Goal: Transaction & Acquisition: Purchase product/service

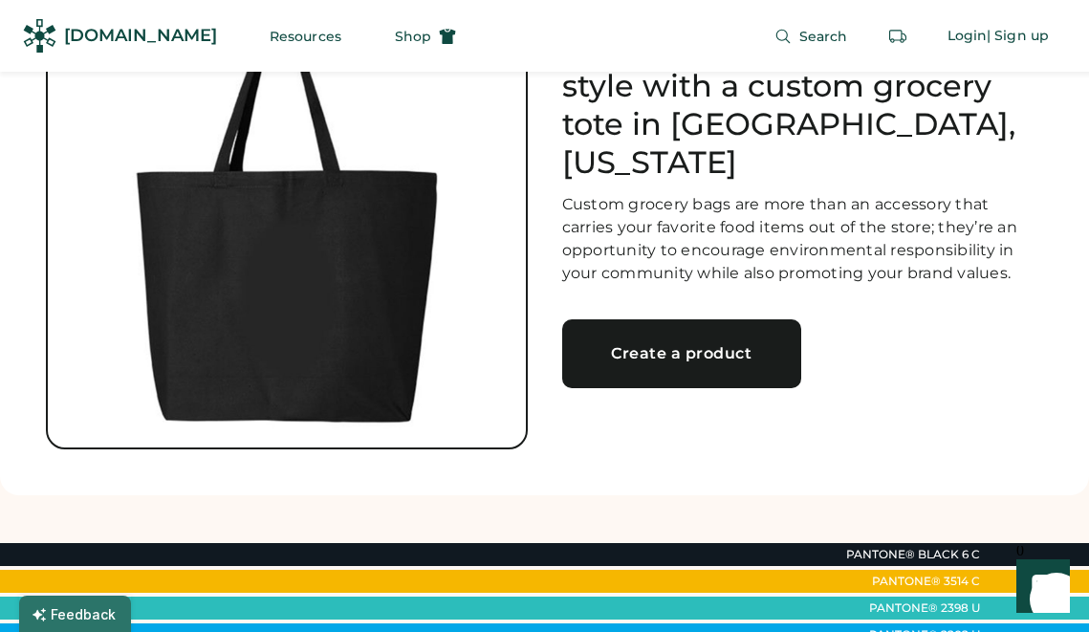
scroll to position [166, 0]
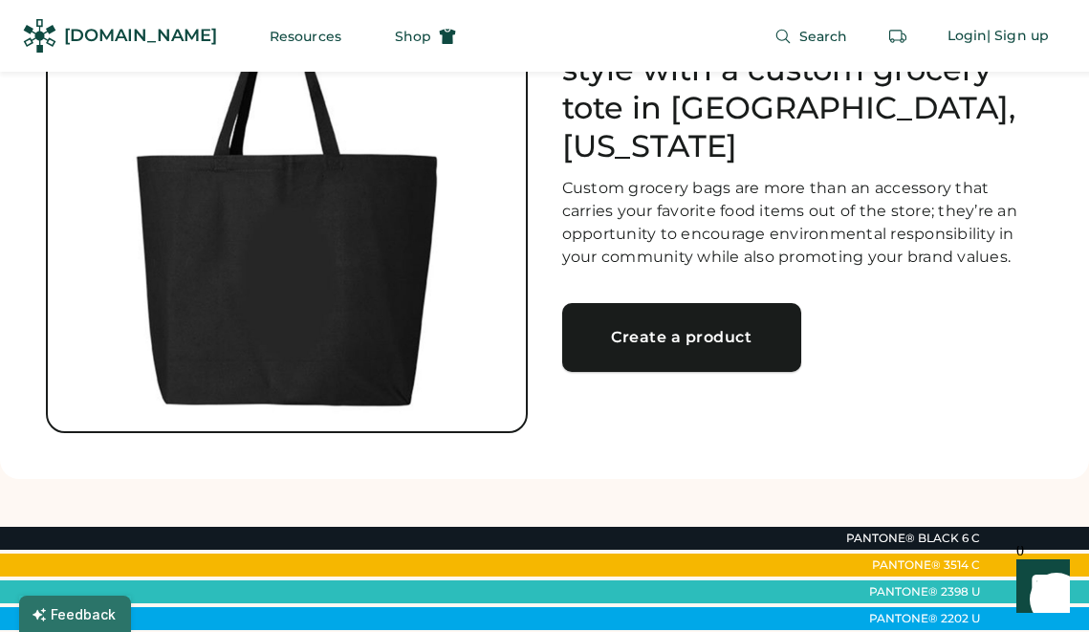
click at [670, 334] on link "Create a product" at bounding box center [681, 337] width 239 height 69
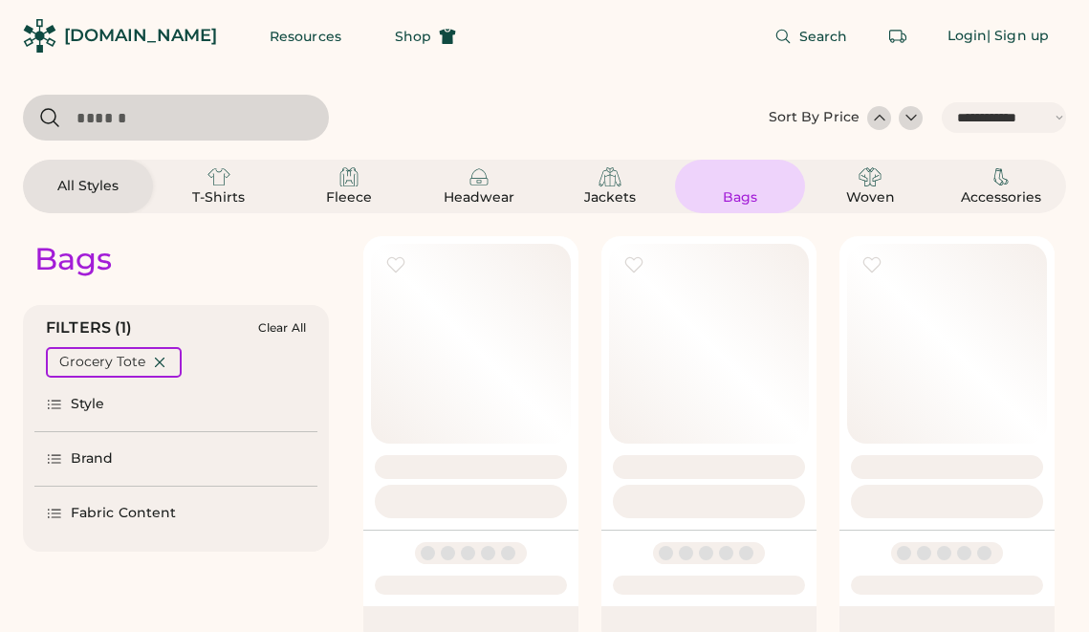
select select "*****"
select select "*"
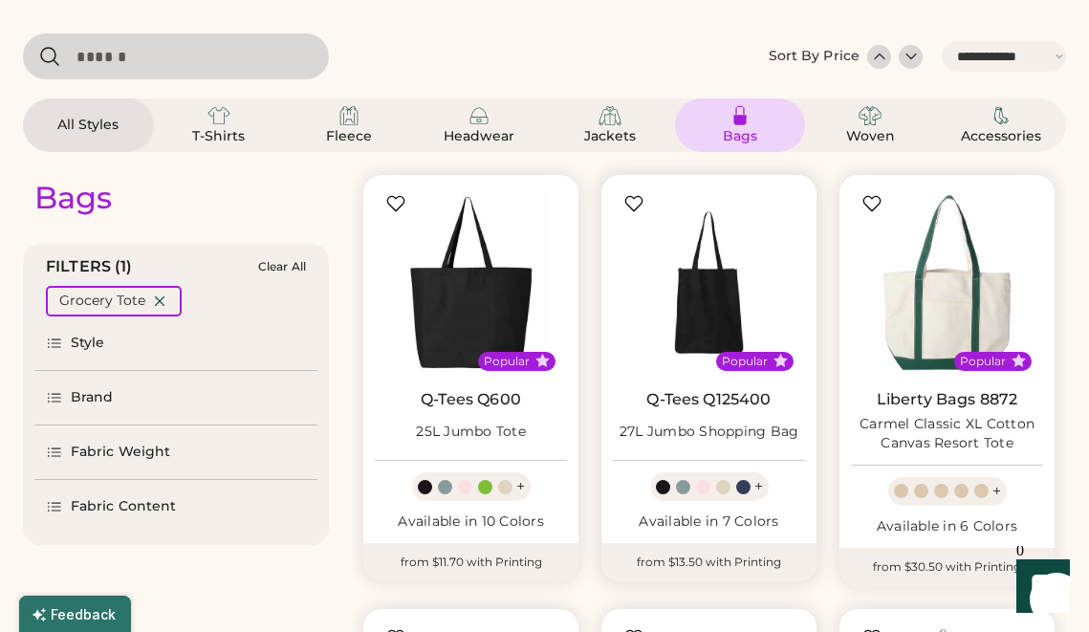
select select "*****"
select select "*"
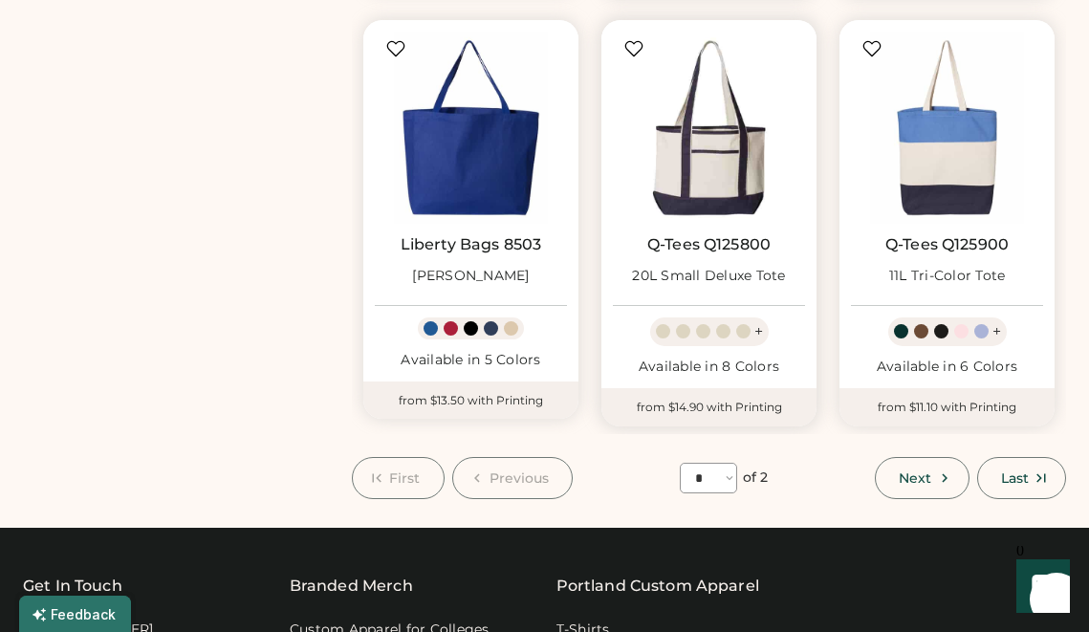
scroll to position [1553, 0]
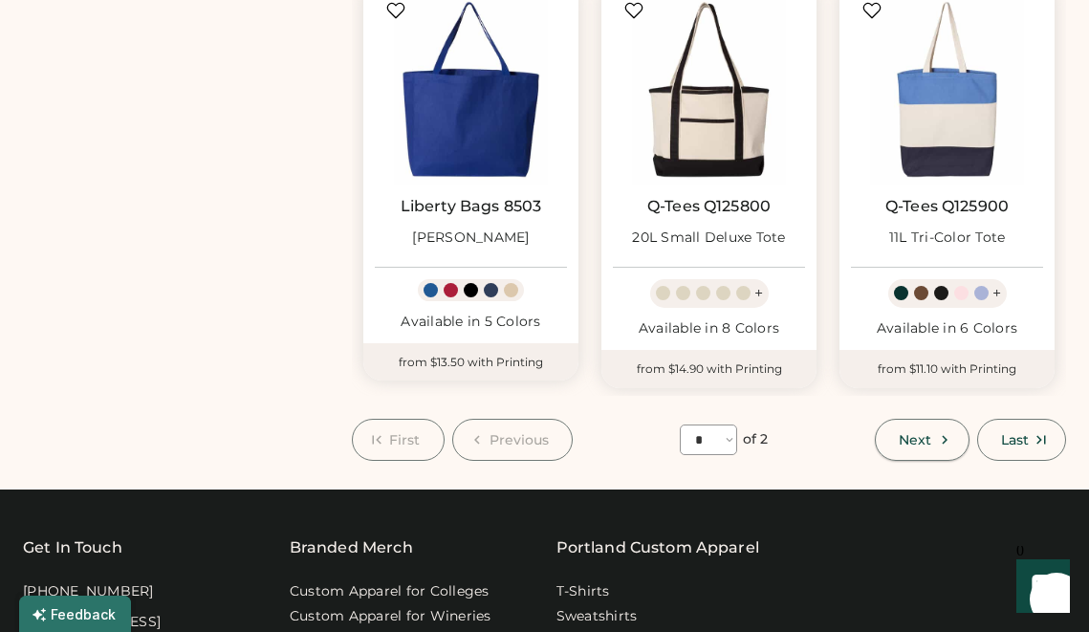
click at [914, 441] on span "Next" at bounding box center [915, 439] width 33 height 13
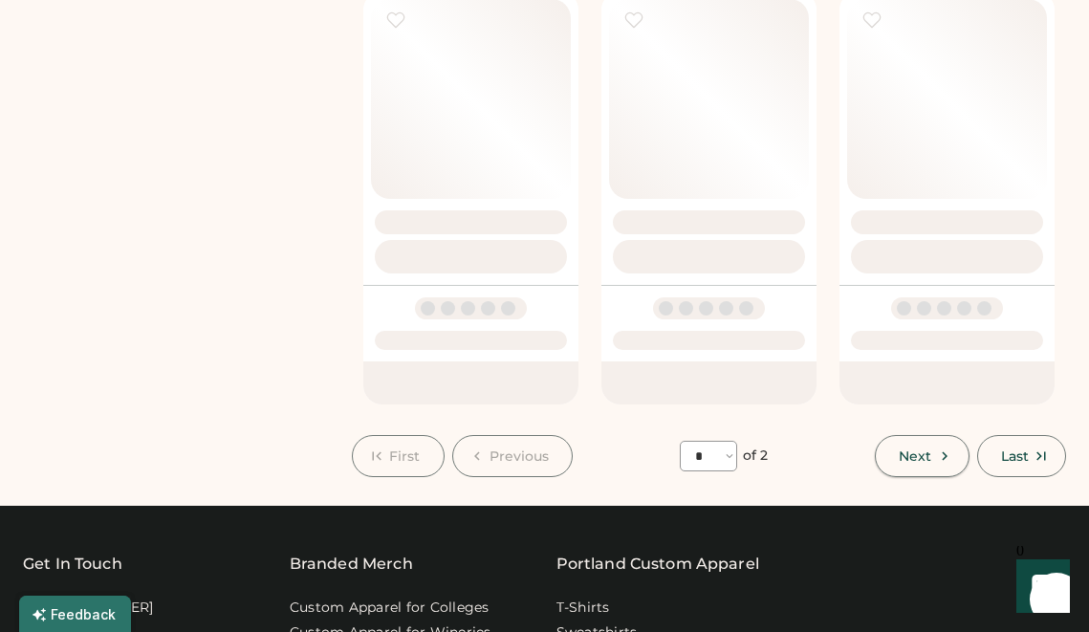
select select "*"
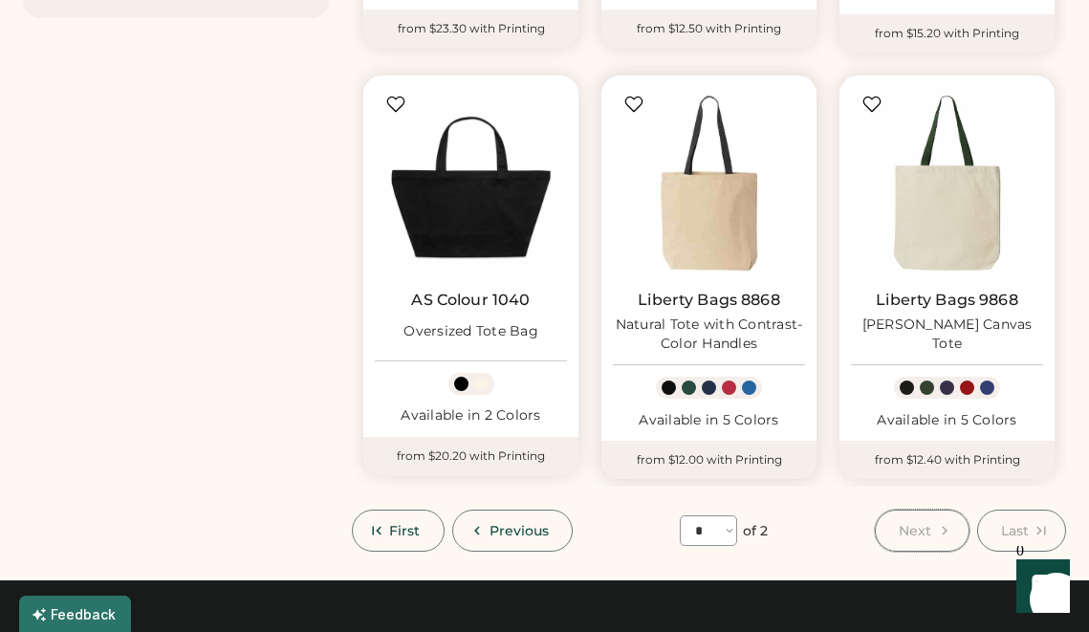
scroll to position [595, 0]
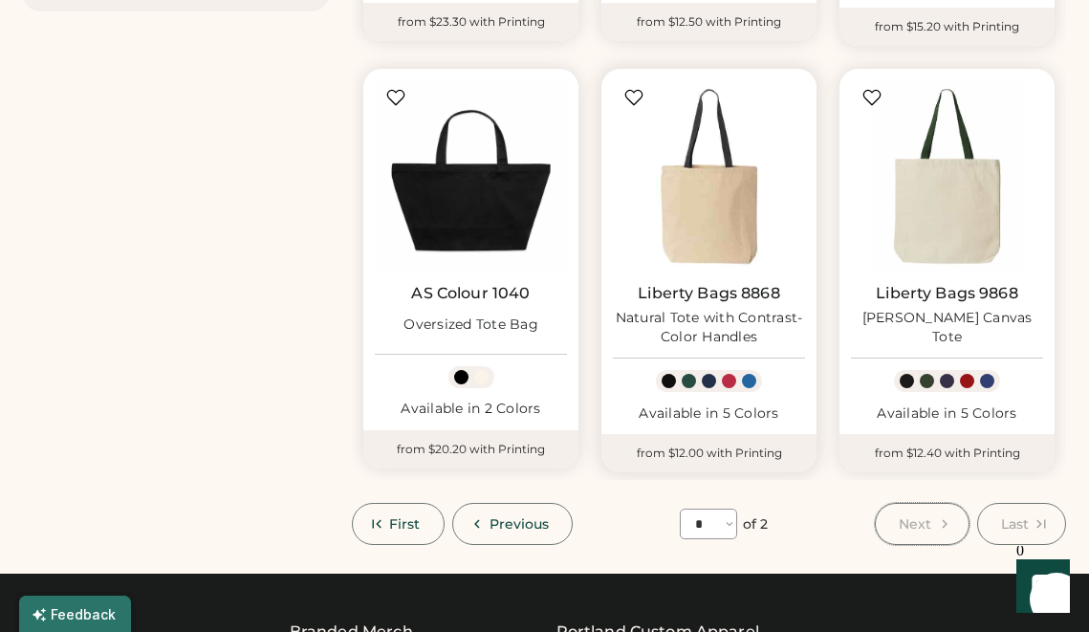
click at [749, 219] on img at bounding box center [709, 176] width 192 height 192
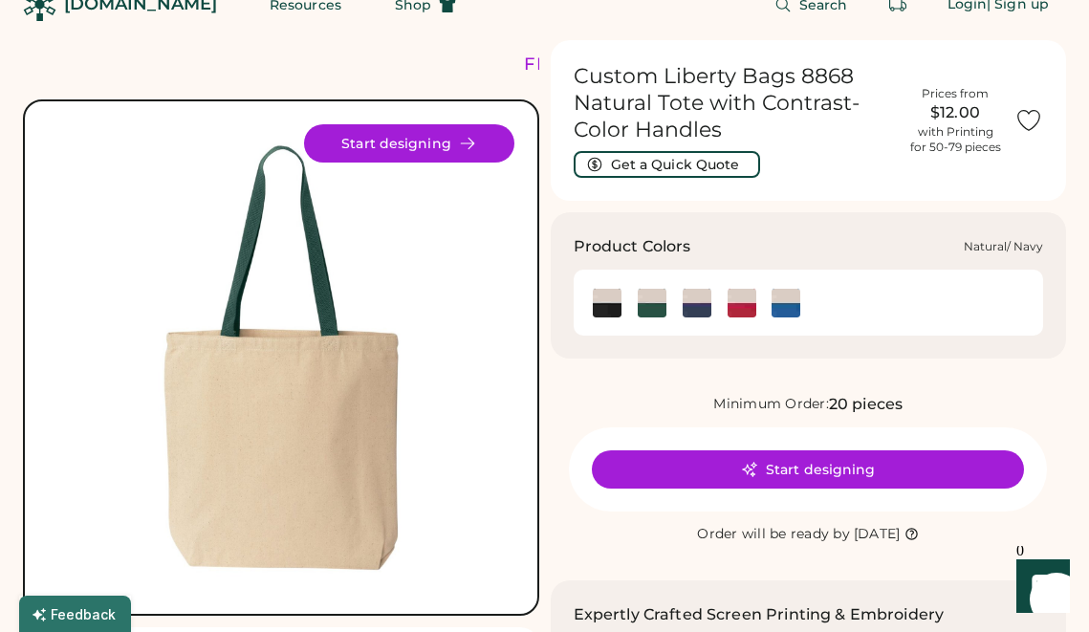
scroll to position [57, 0]
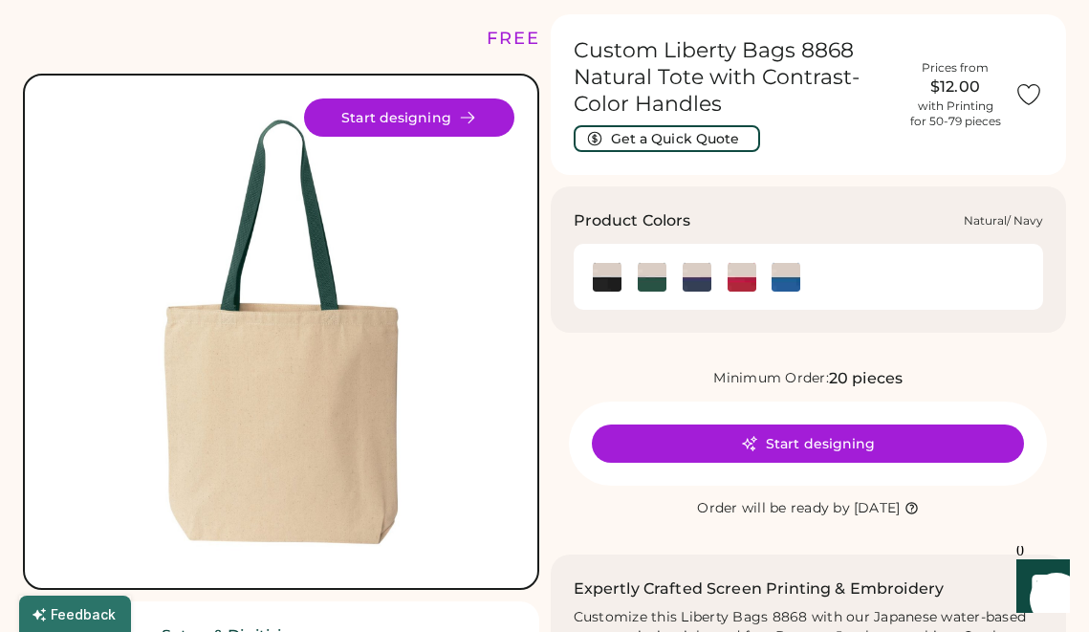
click at [702, 285] on img at bounding box center [697, 277] width 29 height 29
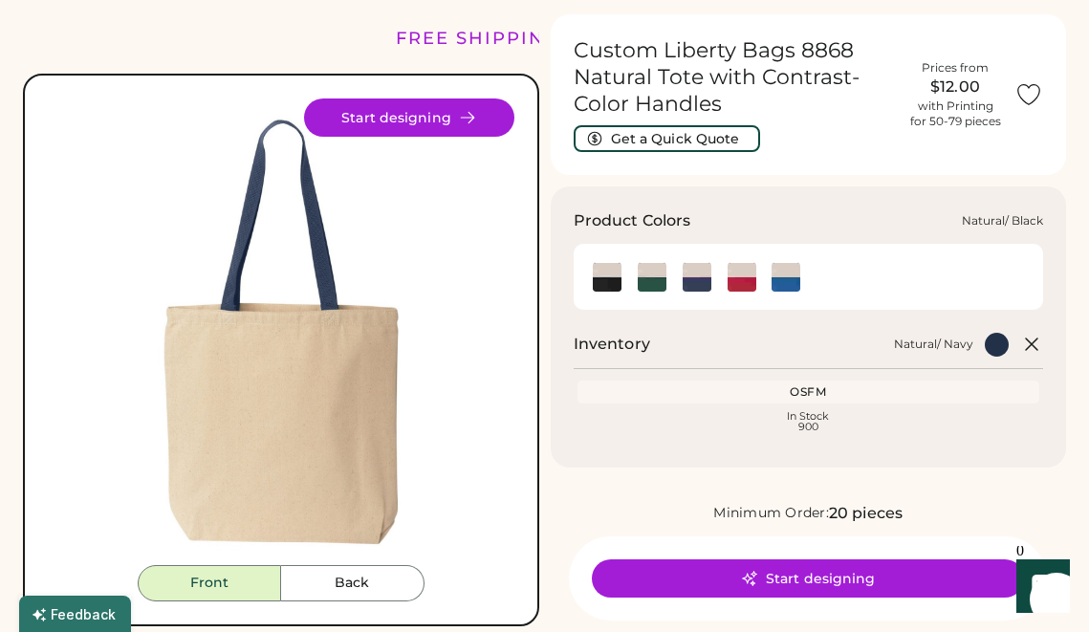
click at [612, 276] on img at bounding box center [607, 277] width 29 height 29
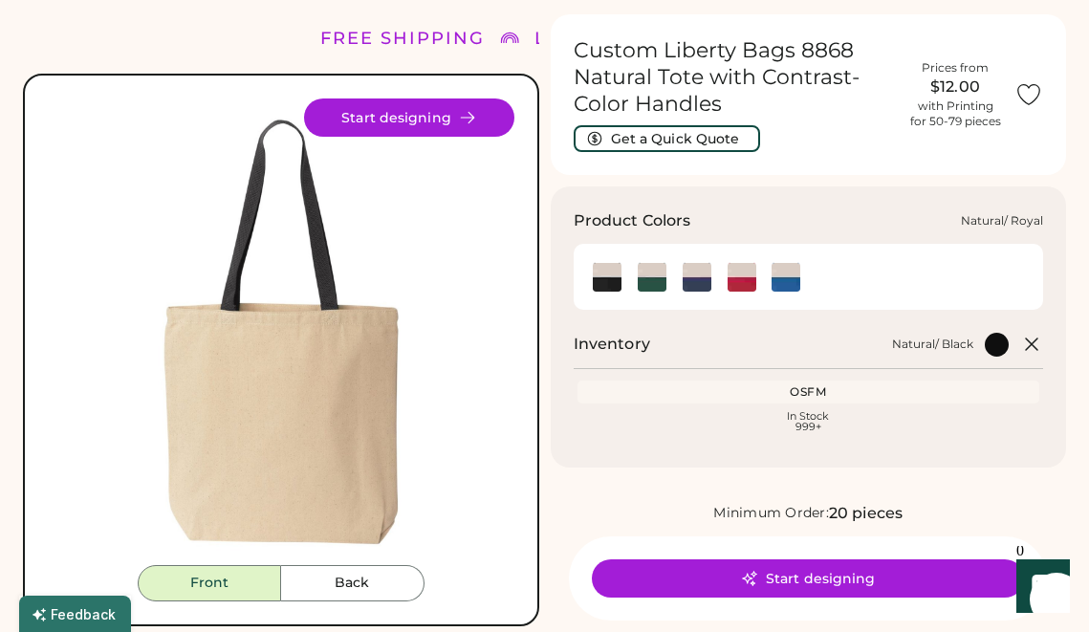
click at [791, 280] on img at bounding box center [786, 277] width 29 height 29
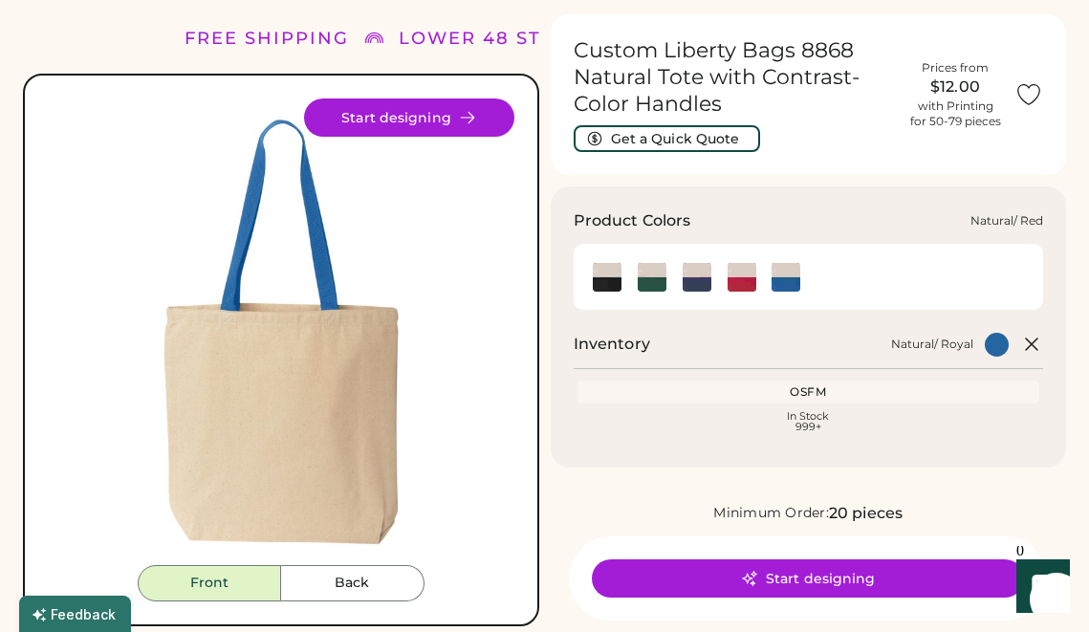
click at [738, 284] on img at bounding box center [742, 277] width 29 height 29
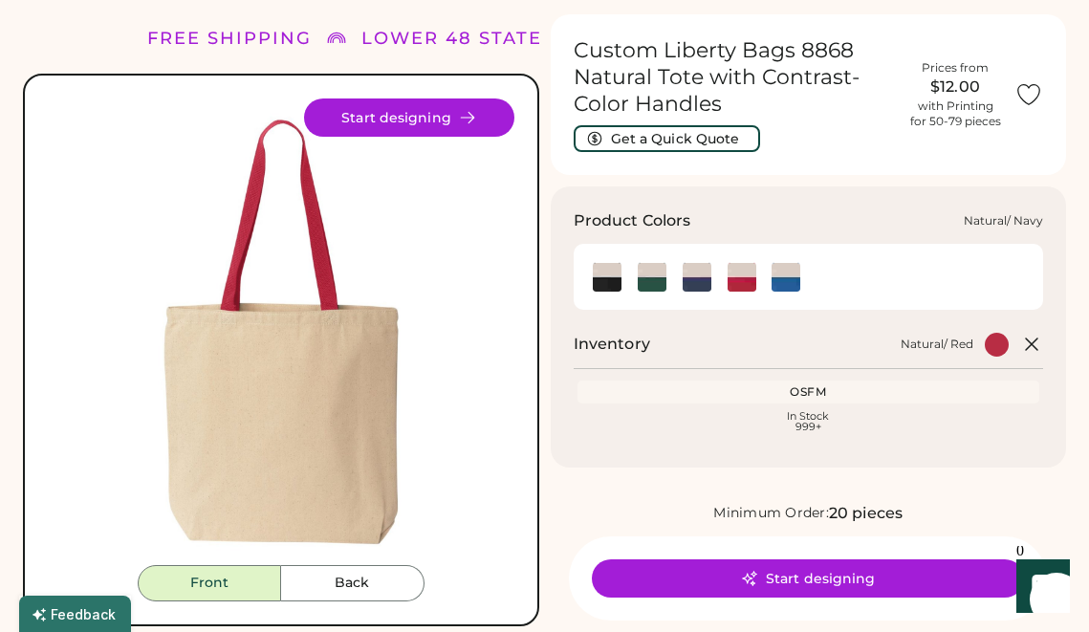
click at [696, 284] on img at bounding box center [697, 277] width 29 height 29
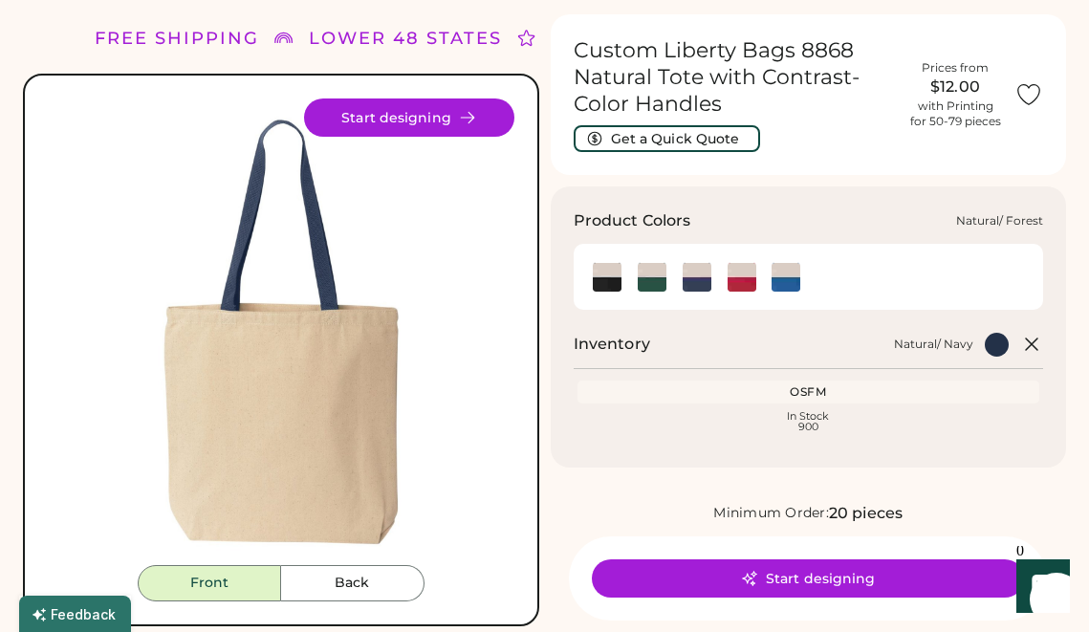
click at [655, 285] on img at bounding box center [652, 277] width 29 height 29
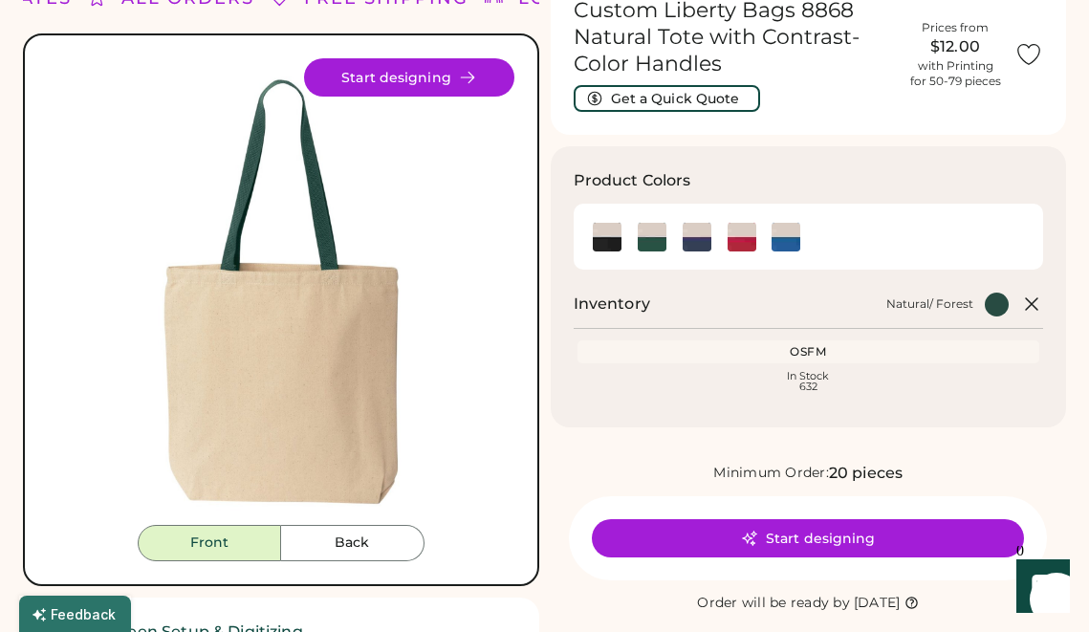
scroll to position [89, 0]
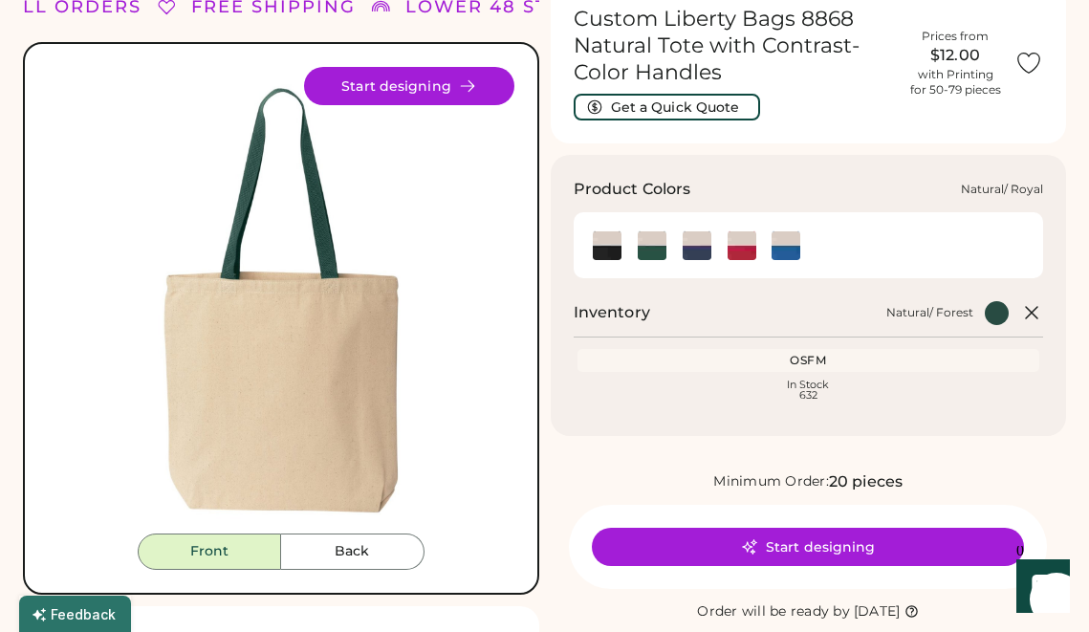
click at [795, 251] on img at bounding box center [786, 245] width 29 height 29
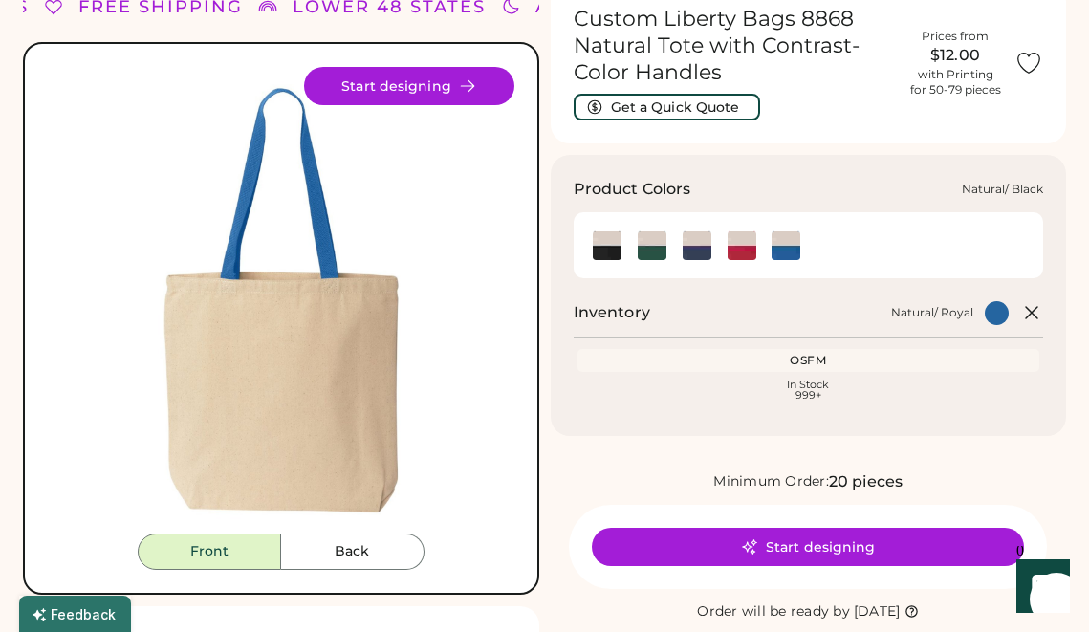
click at [616, 255] on img at bounding box center [607, 245] width 29 height 29
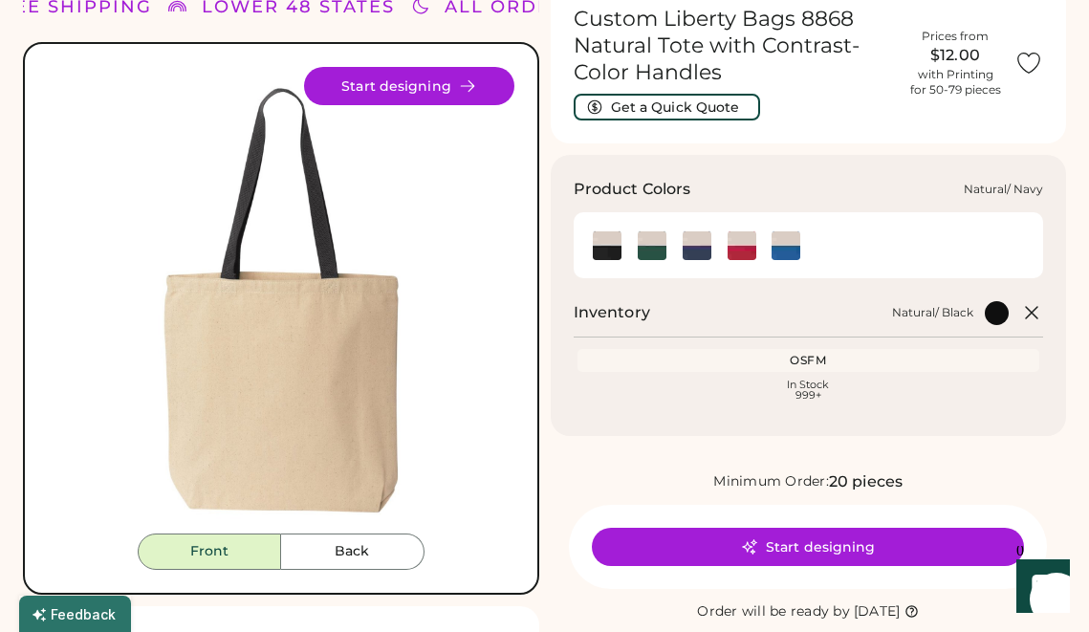
click at [695, 247] on img at bounding box center [697, 245] width 29 height 29
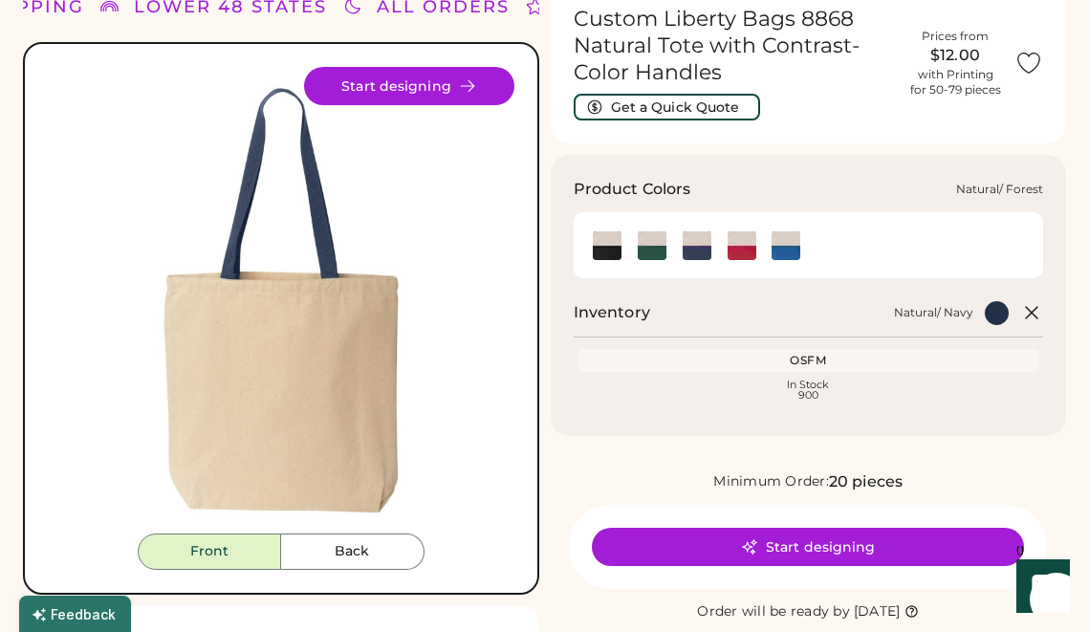
click at [663, 249] on img at bounding box center [652, 245] width 29 height 29
click at [787, 249] on img at bounding box center [786, 245] width 29 height 29
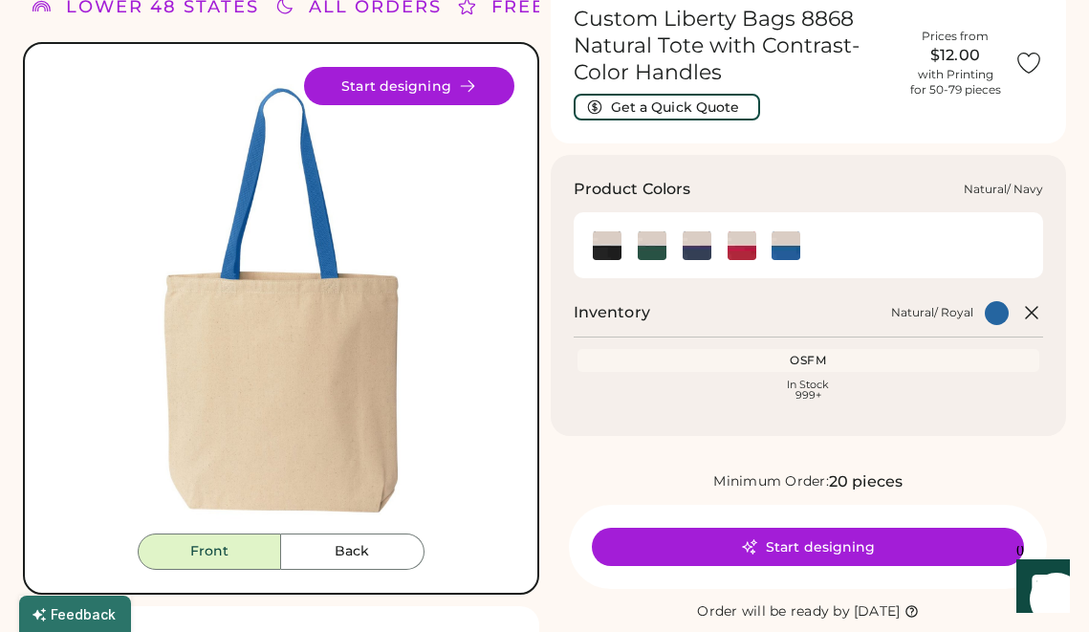
click at [703, 245] on img at bounding box center [697, 245] width 29 height 29
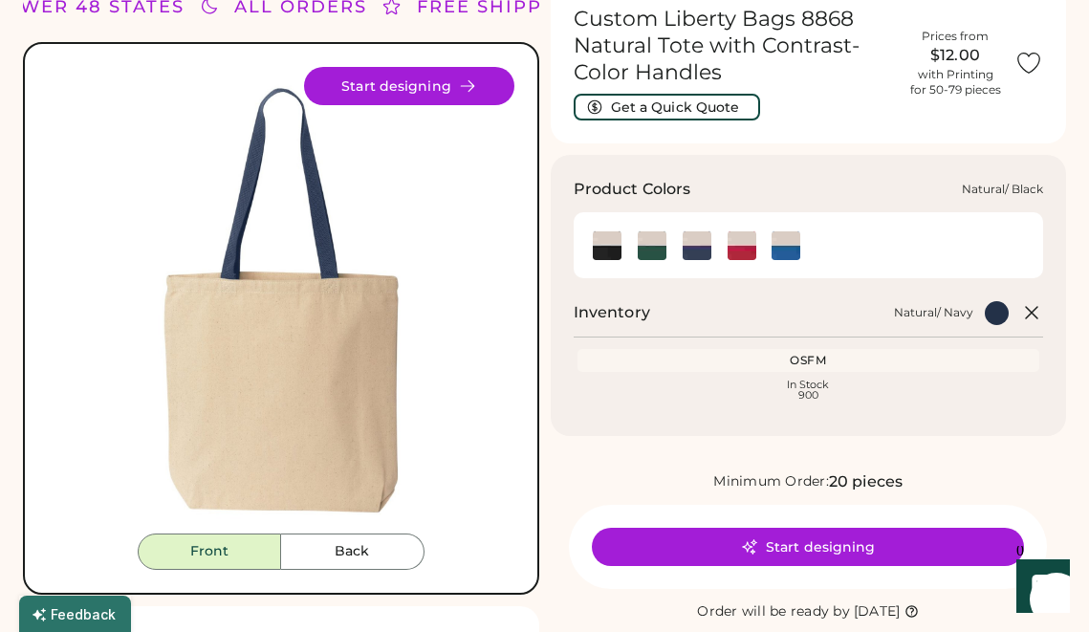
click at [612, 254] on img at bounding box center [607, 245] width 29 height 29
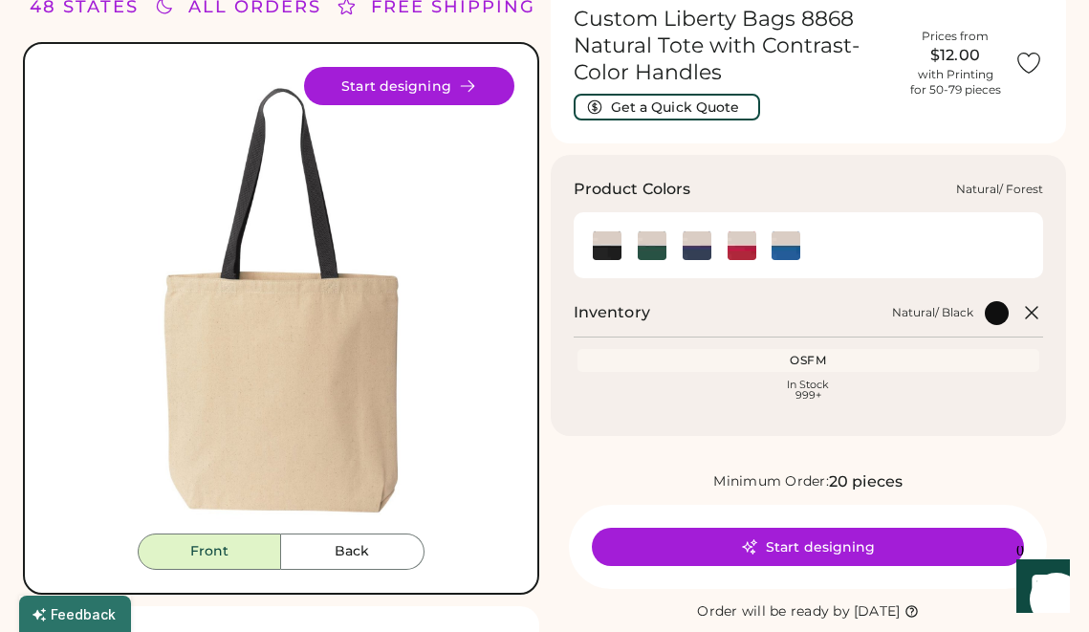
click at [651, 252] on img at bounding box center [652, 245] width 29 height 29
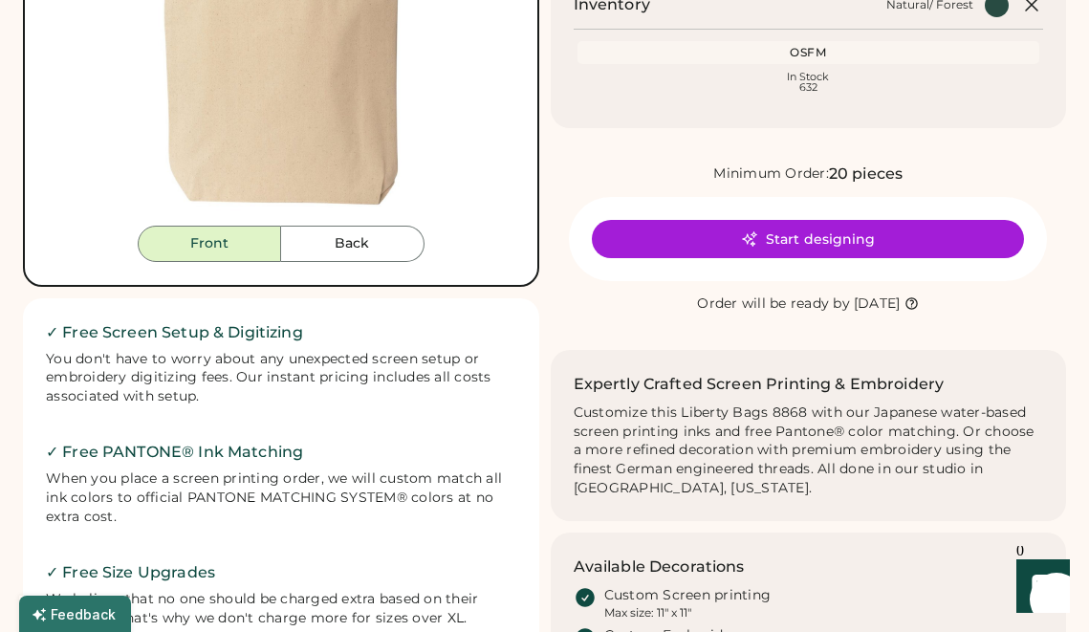
scroll to position [379, 0]
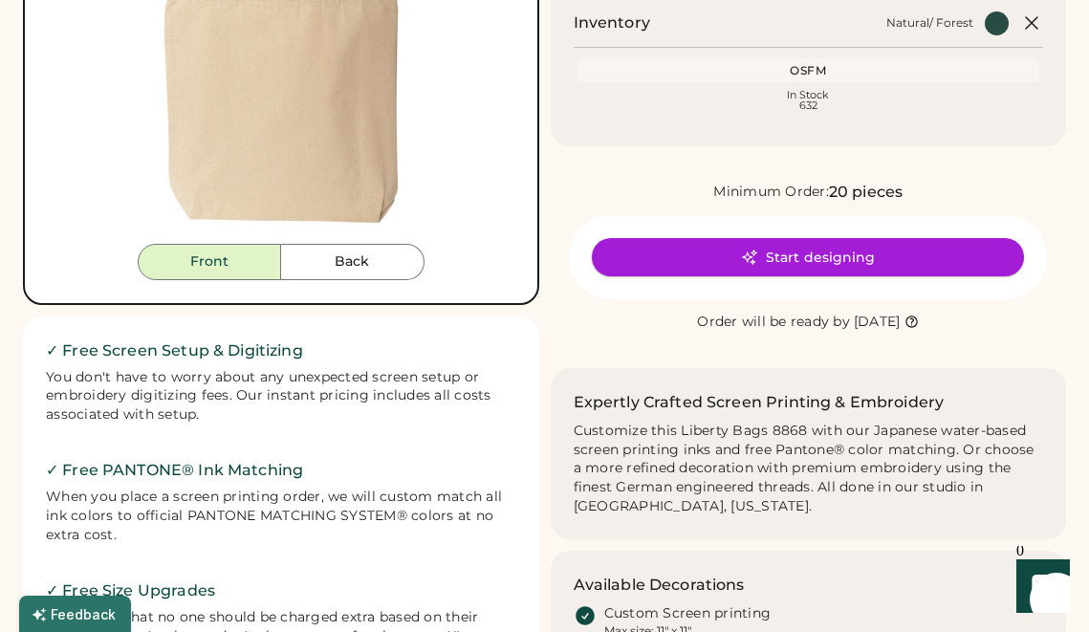
click at [670, 265] on button "Start designing" at bounding box center [808, 257] width 432 height 38
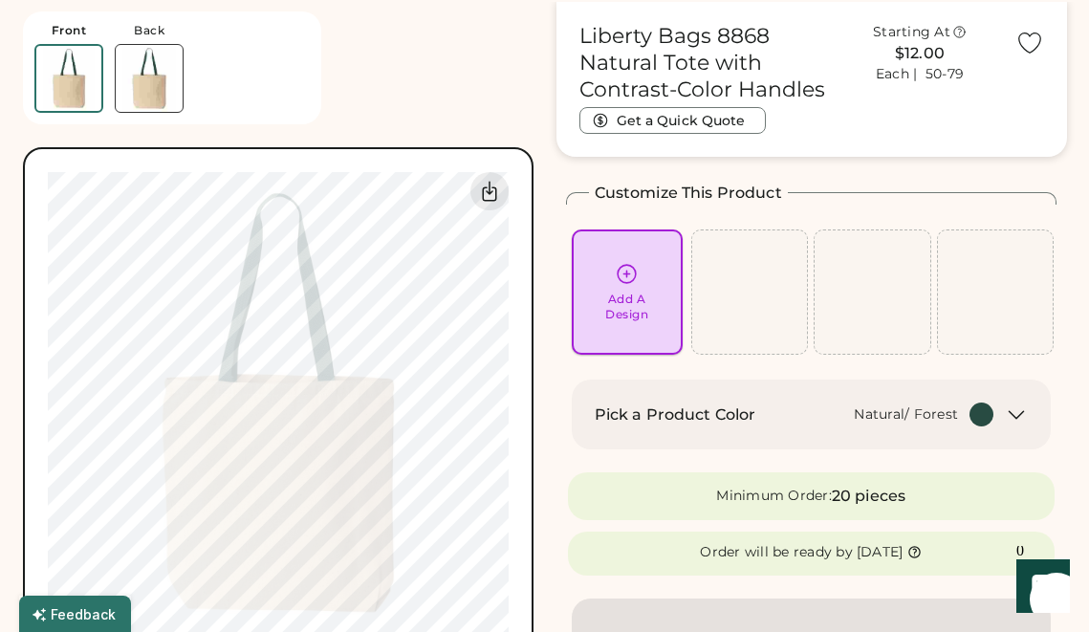
scroll to position [80, 0]
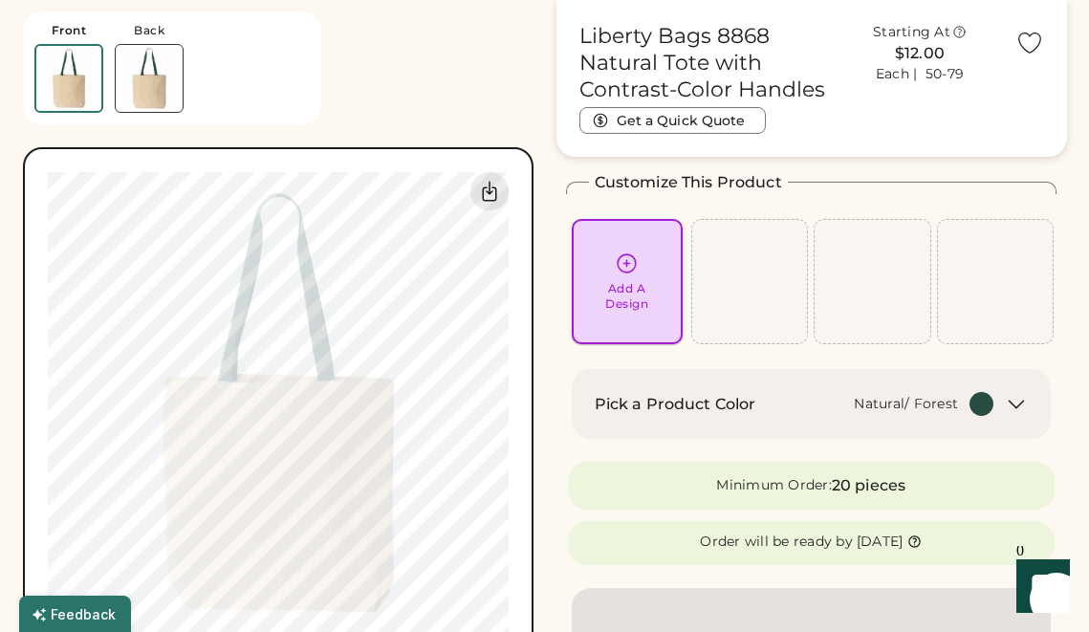
click at [605, 283] on div "Add A Design" at bounding box center [626, 296] width 43 height 31
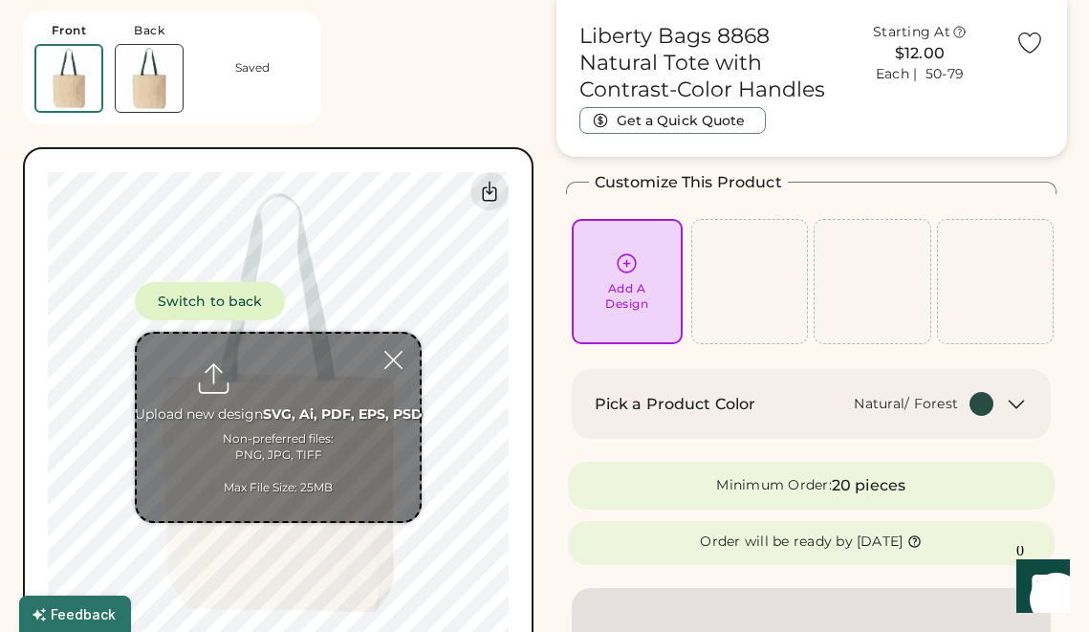
type input "**********"
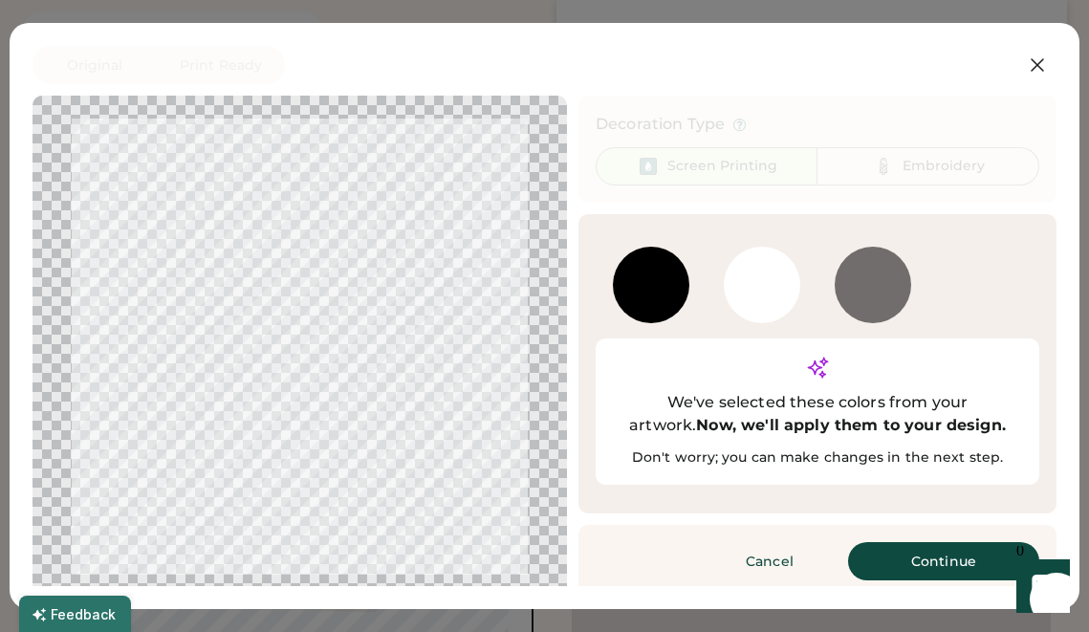
scroll to position [183, 0]
click at [955, 542] on button "Continue" at bounding box center [943, 561] width 191 height 38
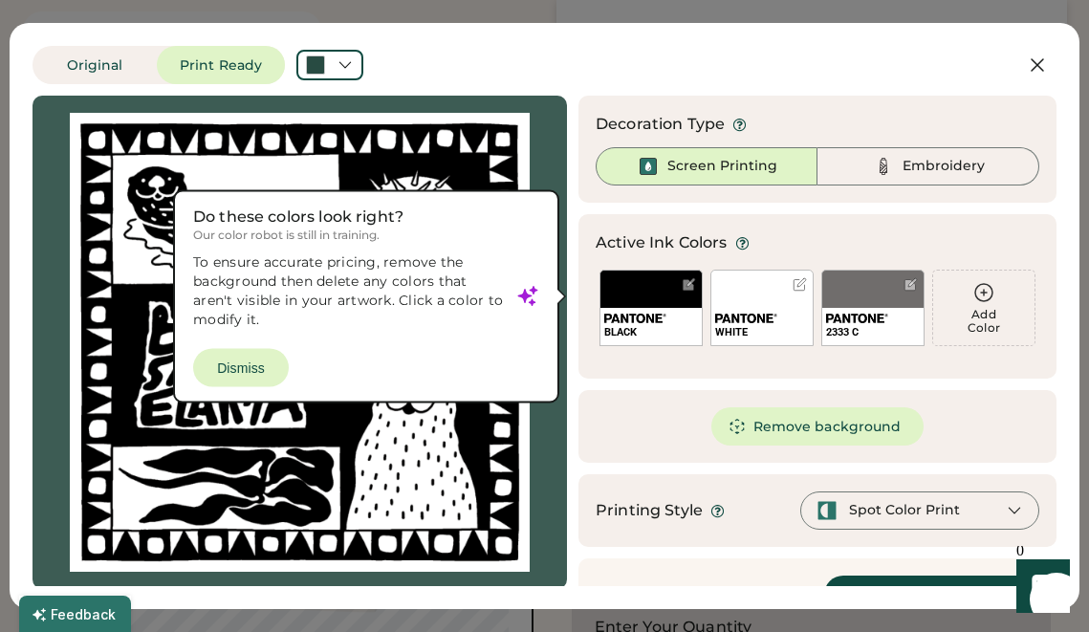
click at [267, 368] on div at bounding box center [300, 342] width 500 height 459
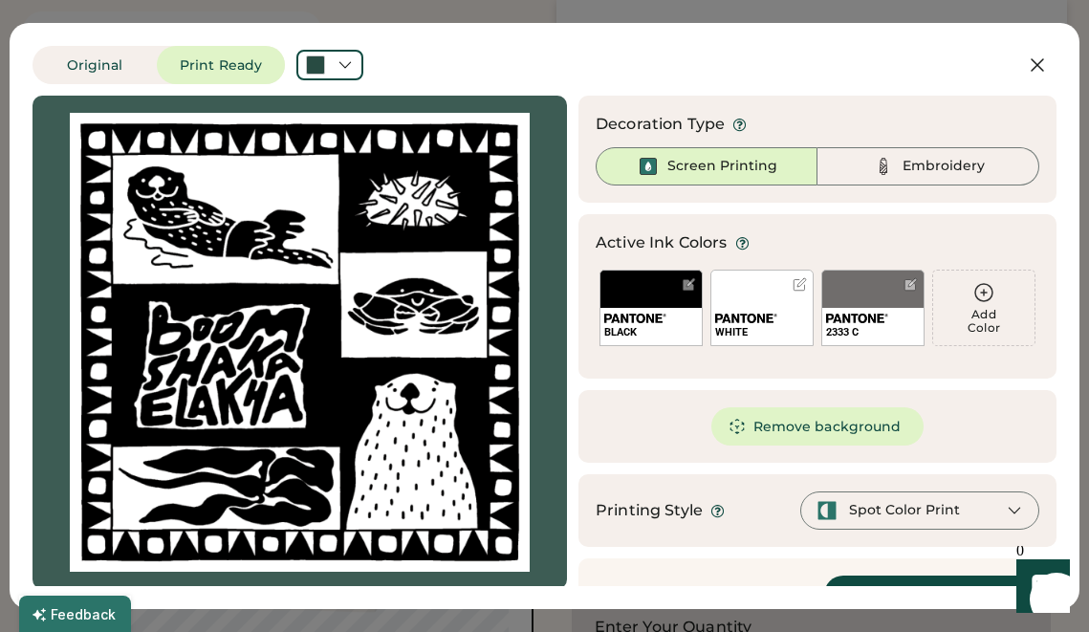
scroll to position [0, 0]
click at [775, 285] on div "WHITE" at bounding box center [761, 308] width 103 height 76
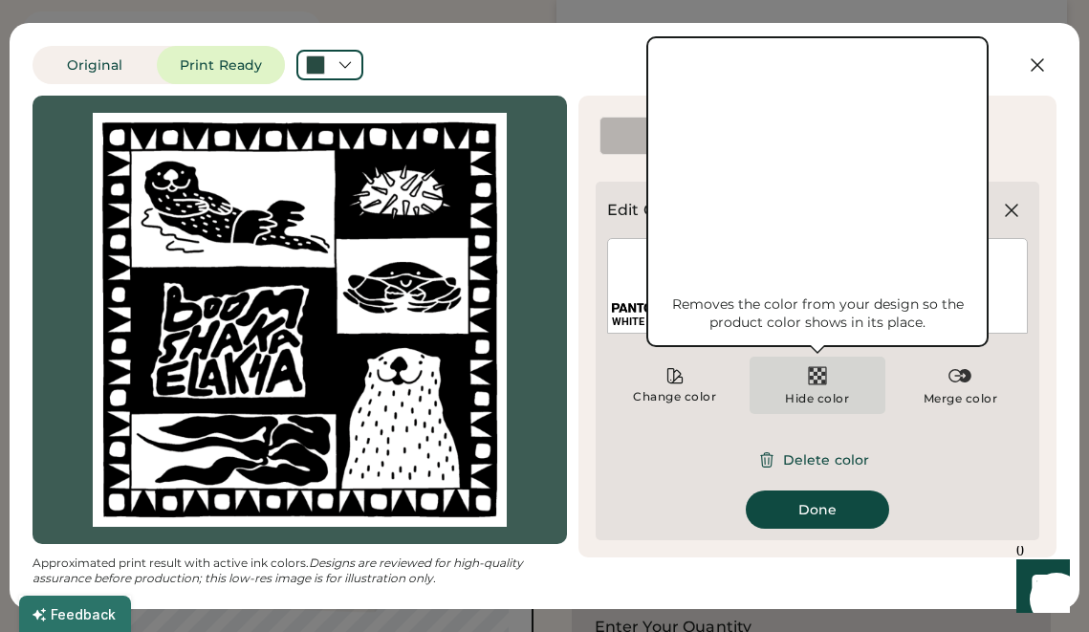
click at [822, 384] on img at bounding box center [817, 375] width 23 height 23
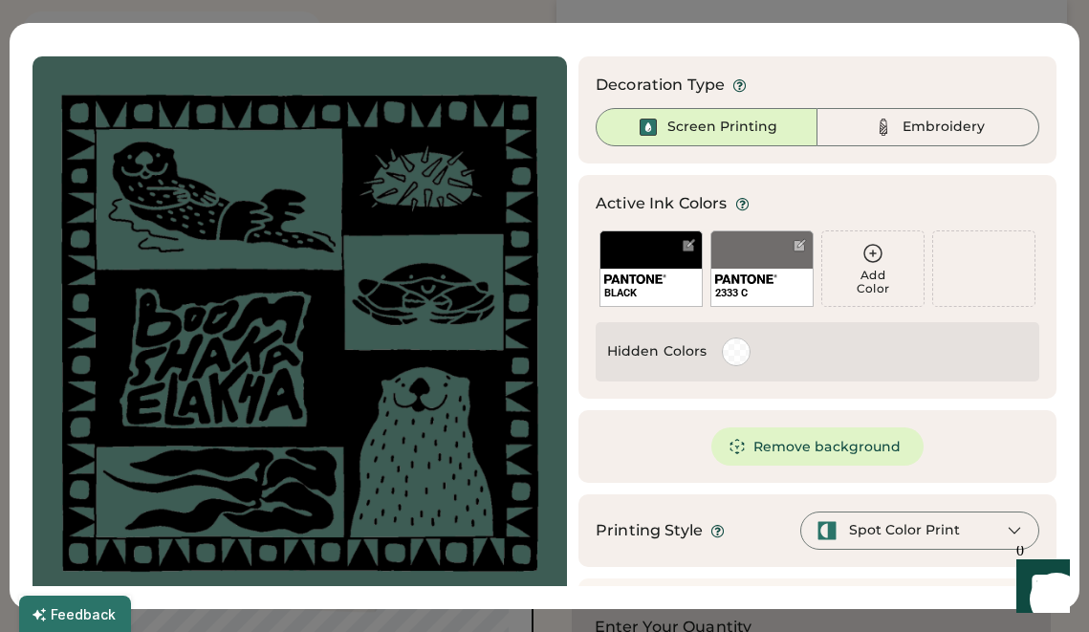
scroll to position [41, 0]
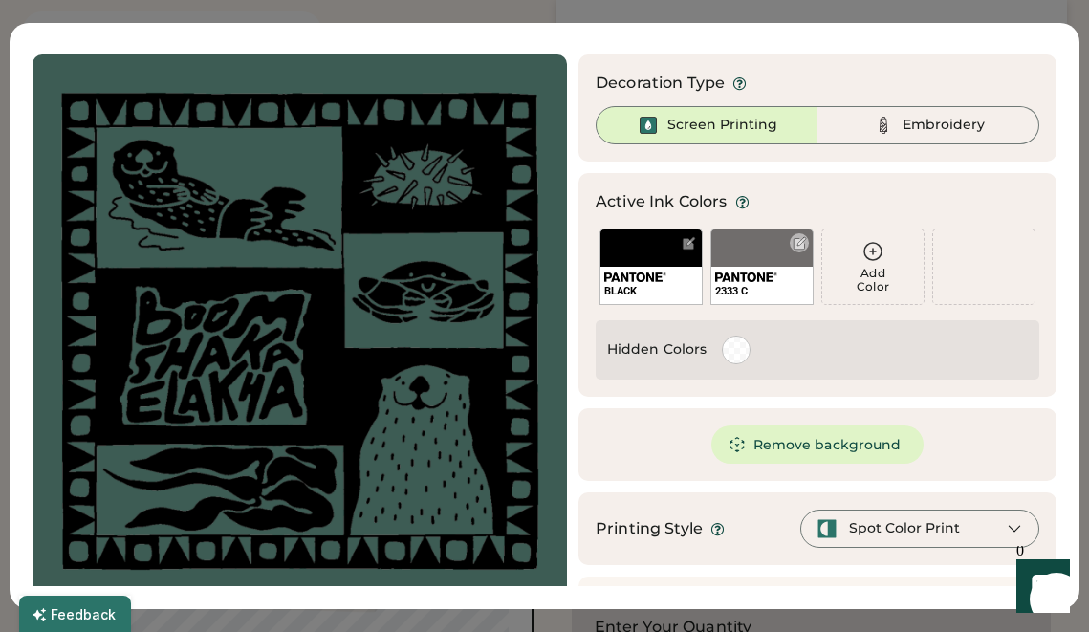
click at [771, 245] on div "2333 C" at bounding box center [761, 267] width 103 height 76
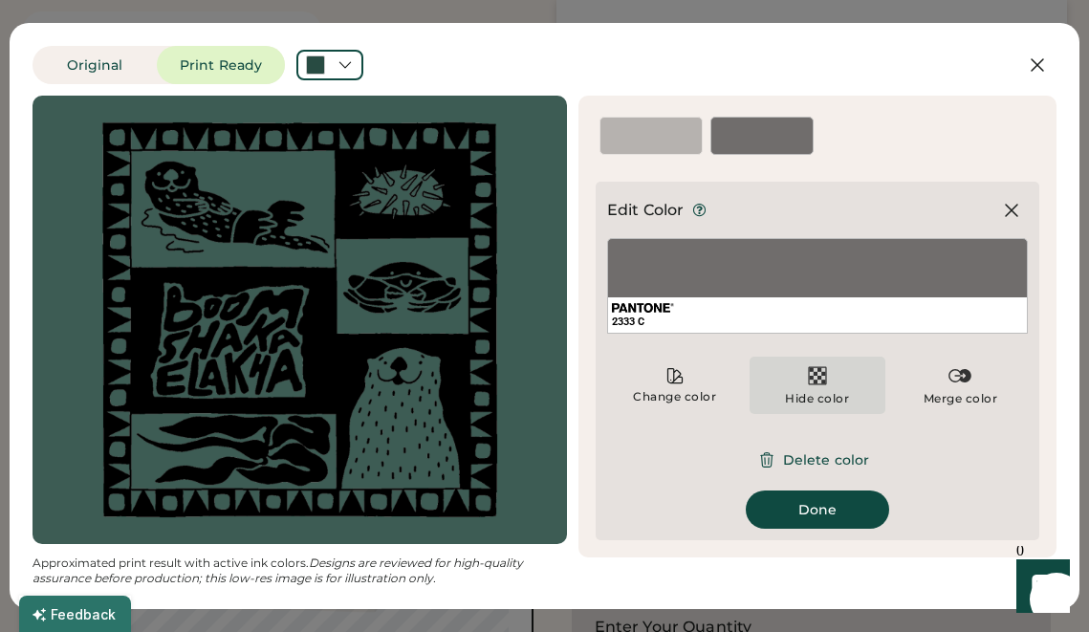
click at [814, 382] on img at bounding box center [817, 375] width 23 height 23
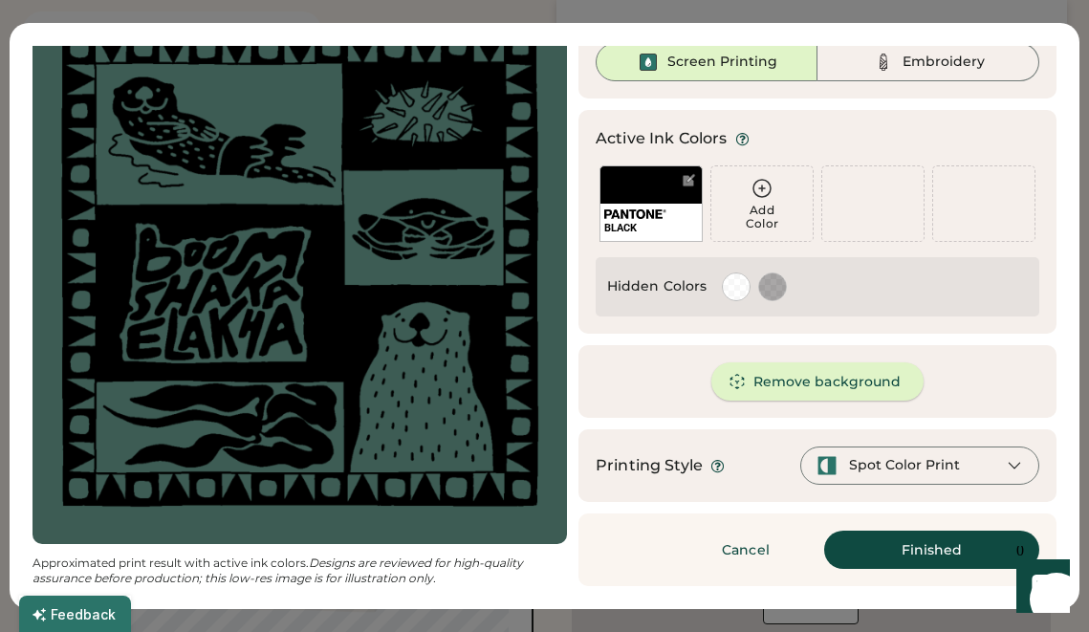
scroll to position [268, 0]
click at [814, 382] on button "Remove background" at bounding box center [817, 381] width 213 height 38
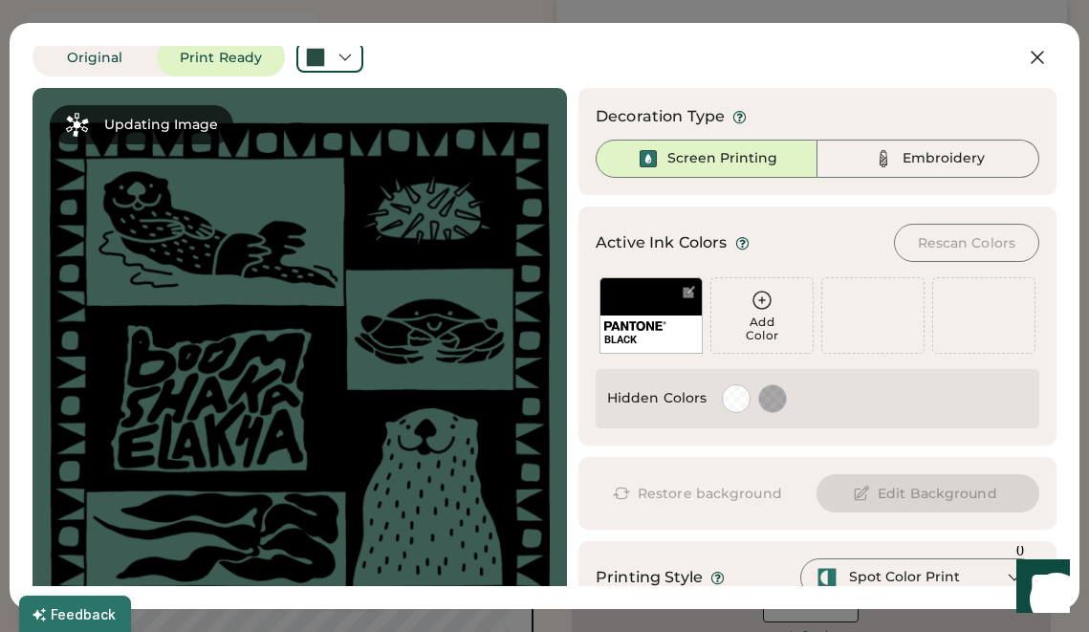
scroll to position [0, 0]
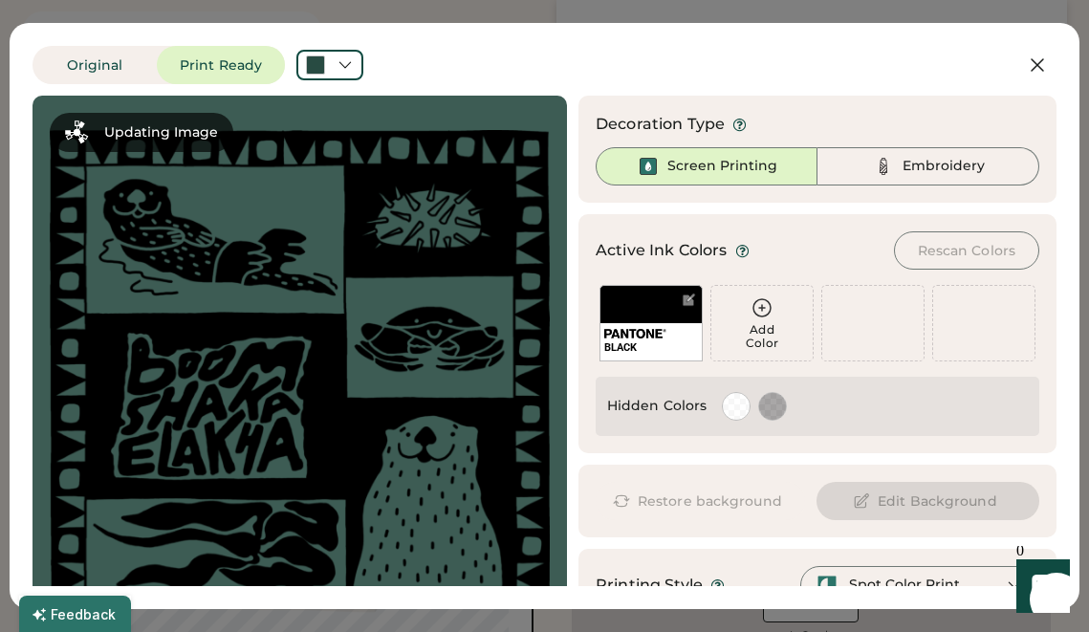
click at [339, 54] on div at bounding box center [329, 65] width 67 height 31
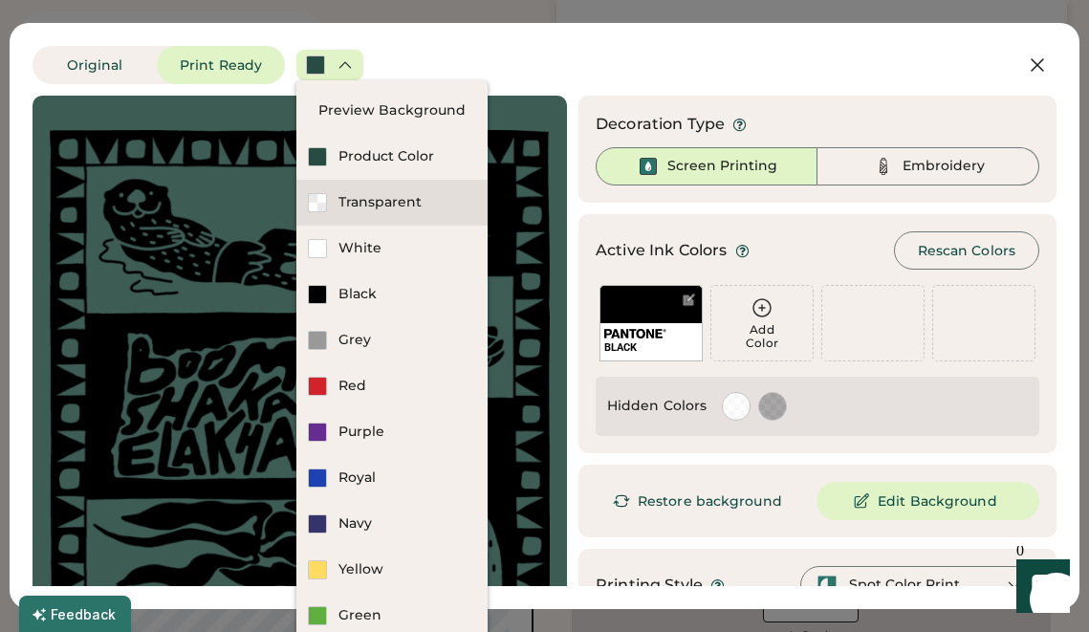
click at [360, 205] on div "Transparent" at bounding box center [407, 202] width 138 height 19
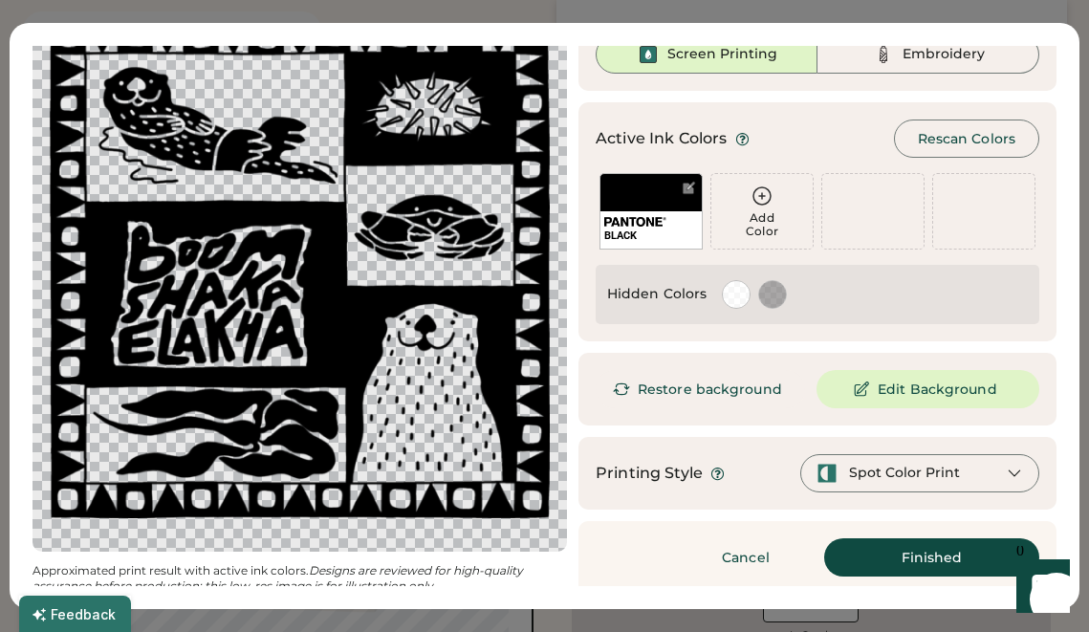
scroll to position [120, 0]
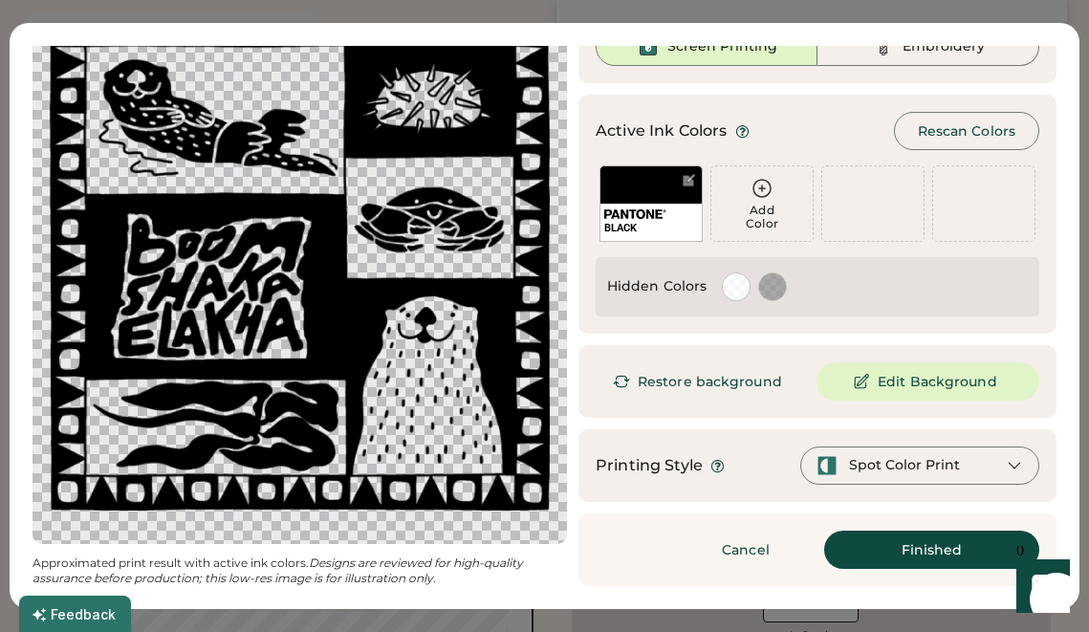
click at [901, 469] on div "Spot Color Print" at bounding box center [904, 465] width 111 height 19
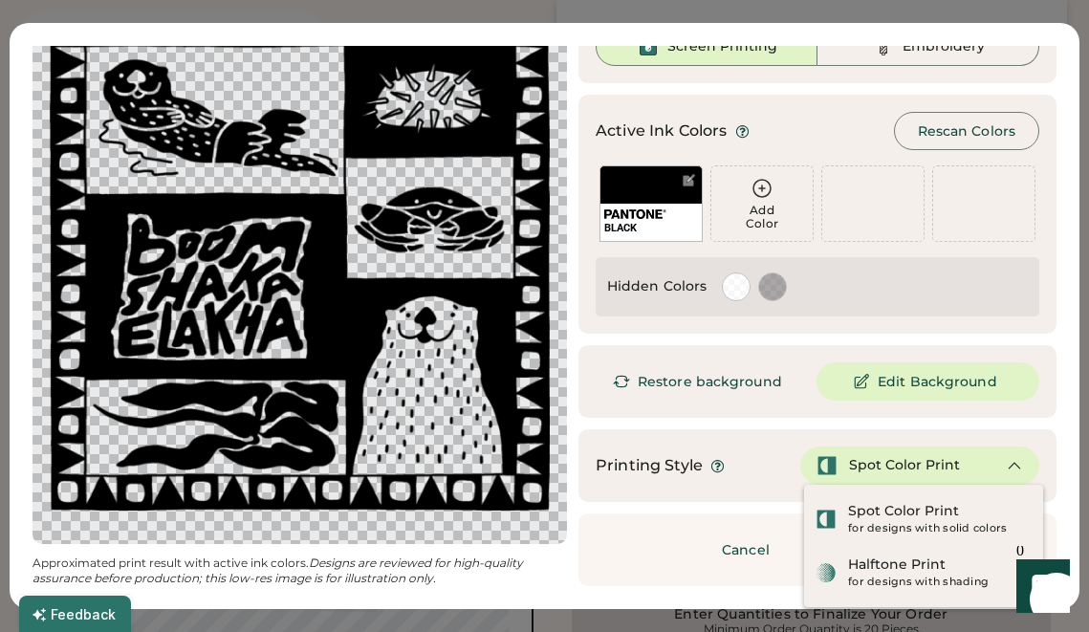
scroll to position [344, 0]
click at [789, 443] on div "Printing Style Spot Color Print" at bounding box center [817, 465] width 478 height 73
click at [755, 459] on div "Printing Style Spot Color Print" at bounding box center [818, 466] width 444 height 38
click at [1017, 458] on icon at bounding box center [1014, 465] width 17 height 17
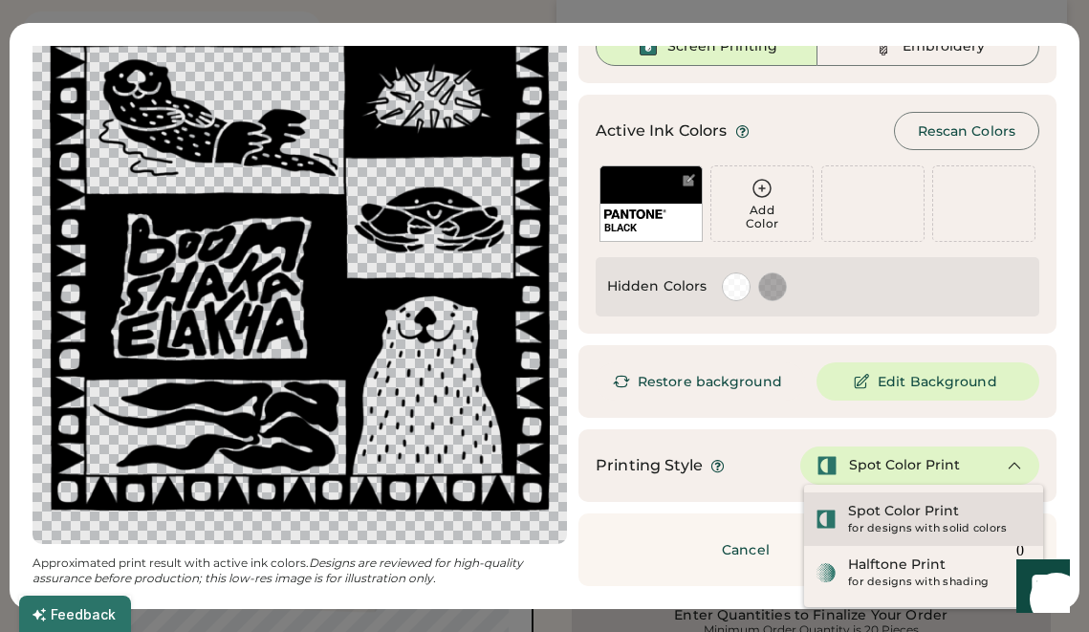
click at [997, 514] on div "Spot Color Print for designs with solid colors" at bounding box center [940, 519] width 184 height 34
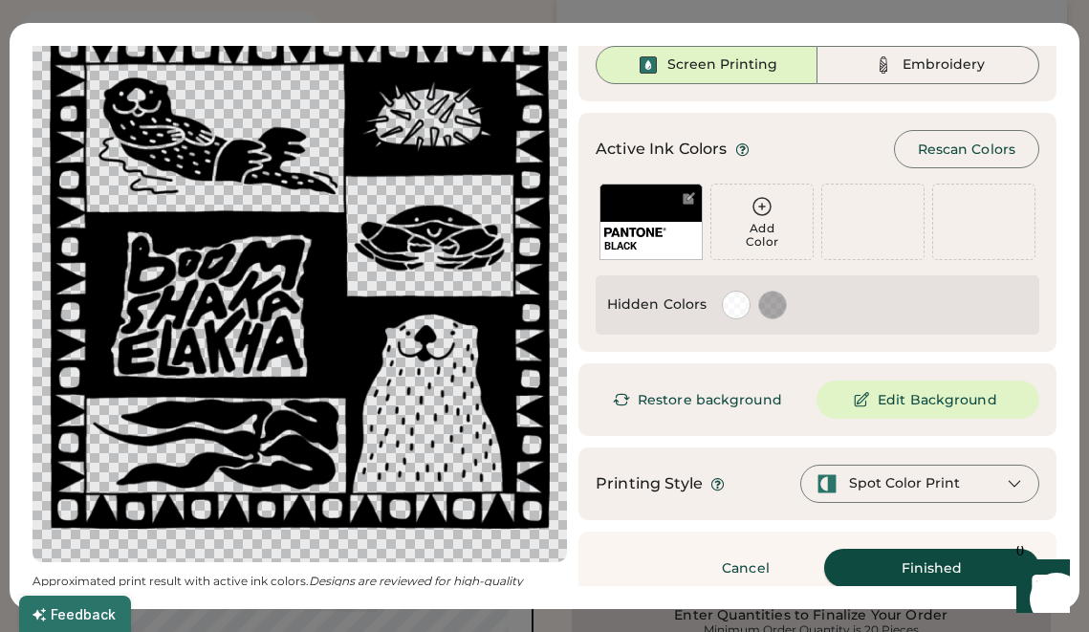
scroll to position [120, 0]
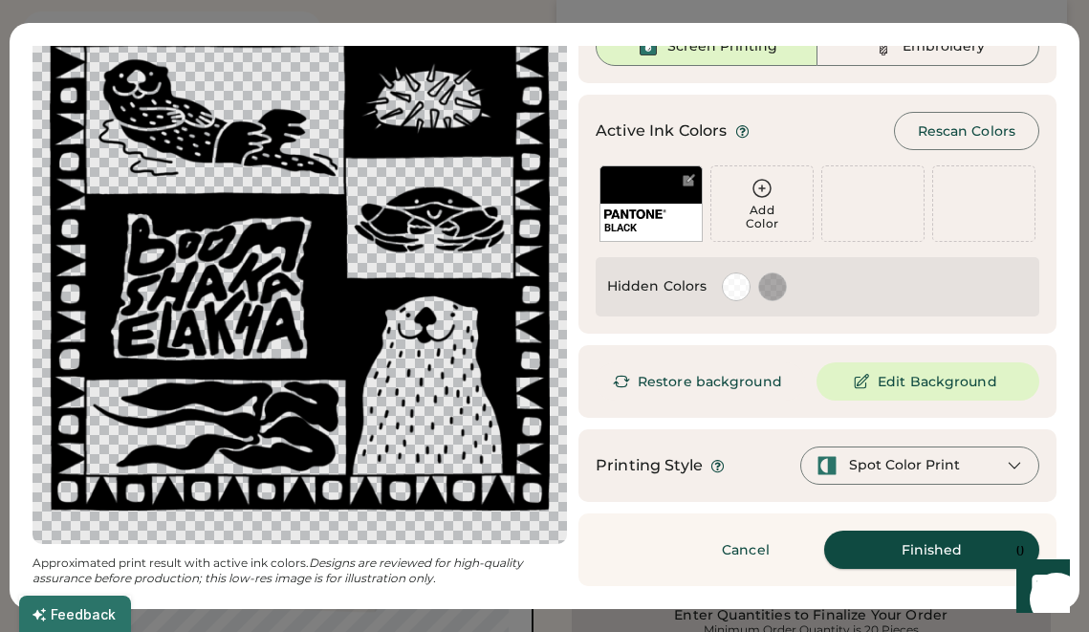
click at [924, 554] on button "Finished" at bounding box center [931, 550] width 215 height 38
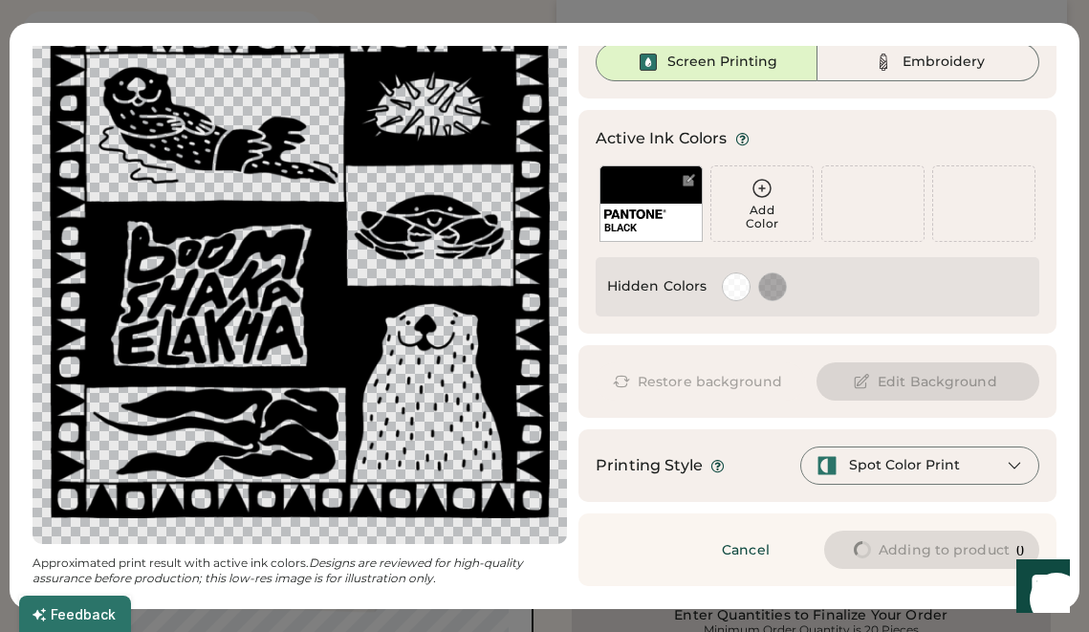
scroll to position [104, 0]
type input "****"
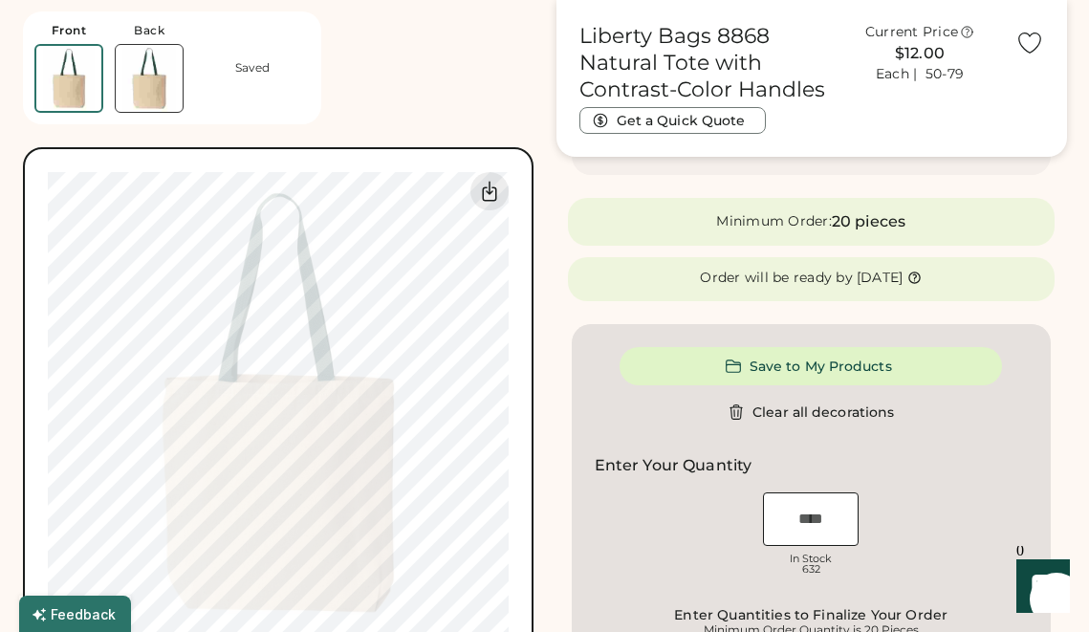
type input "****"
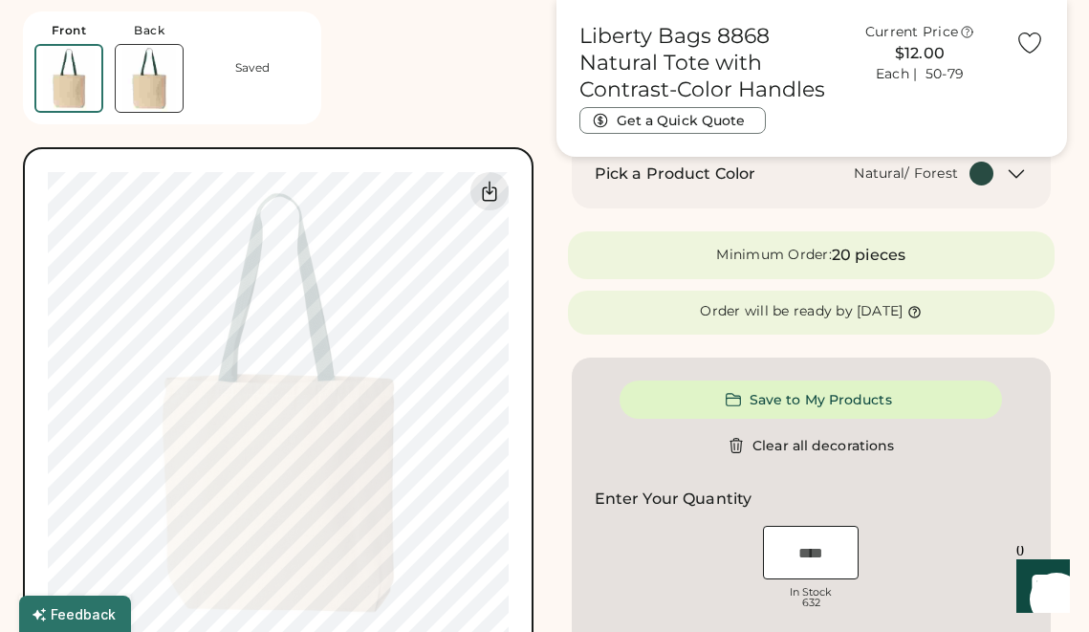
scroll to position [741, 0]
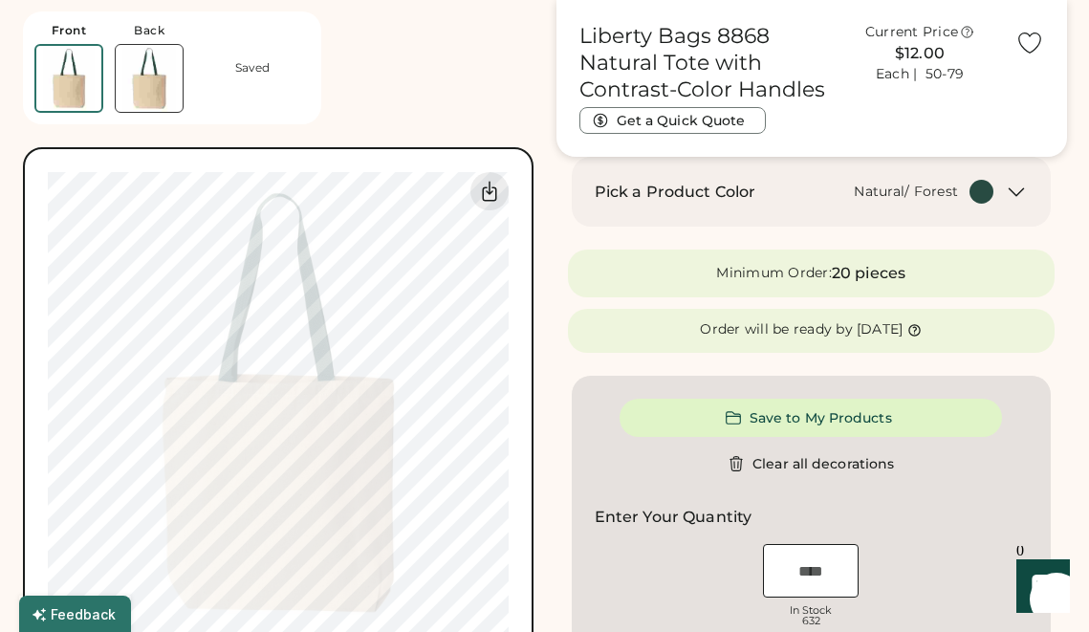
click at [158, 88] on img at bounding box center [149, 78] width 67 height 67
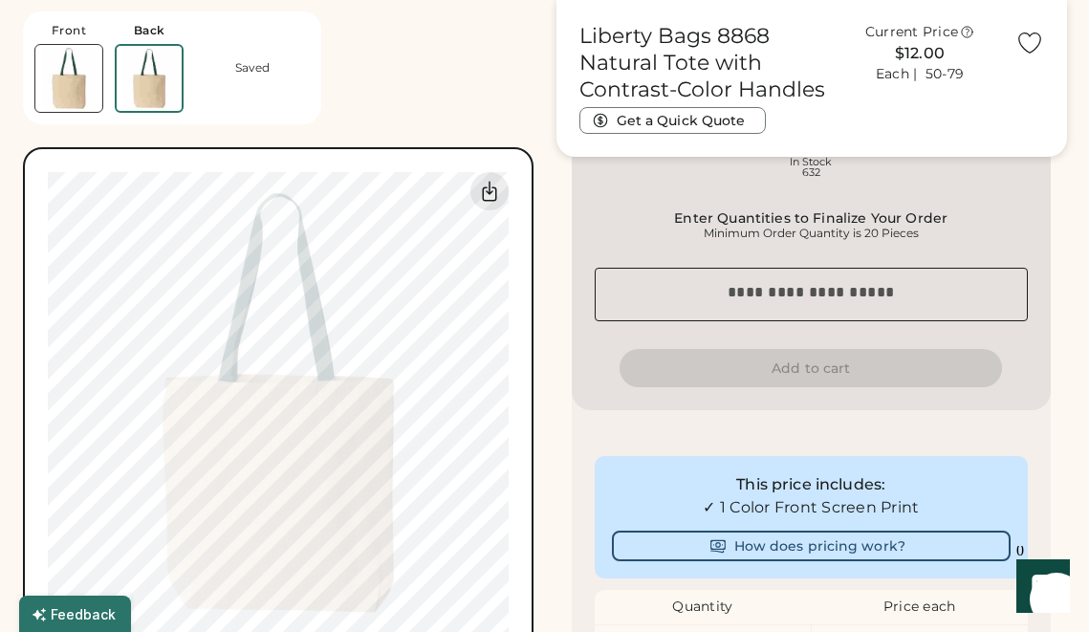
click at [62, 74] on img at bounding box center [68, 78] width 67 height 67
click at [143, 76] on img at bounding box center [149, 78] width 67 height 67
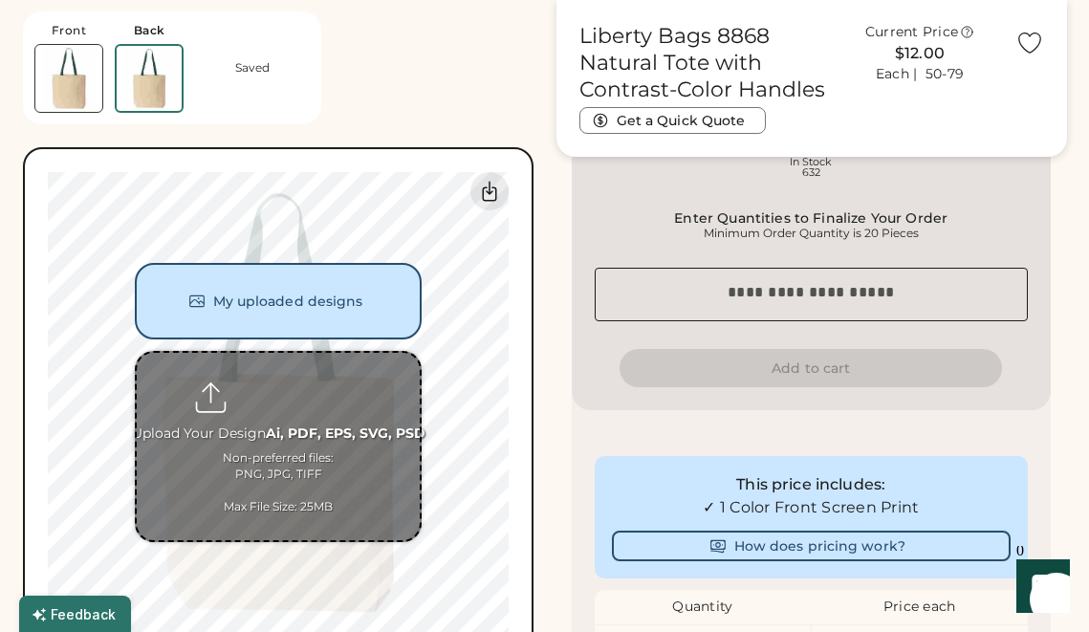
scroll to position [767, 0]
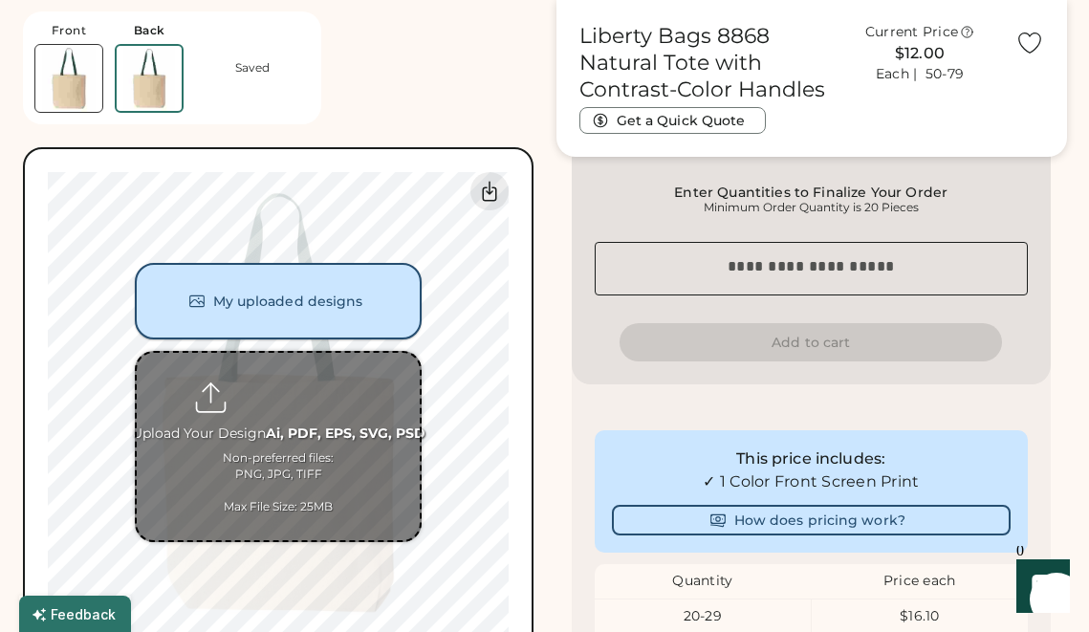
click at [310, 306] on button "My uploaded designs" at bounding box center [278, 301] width 287 height 76
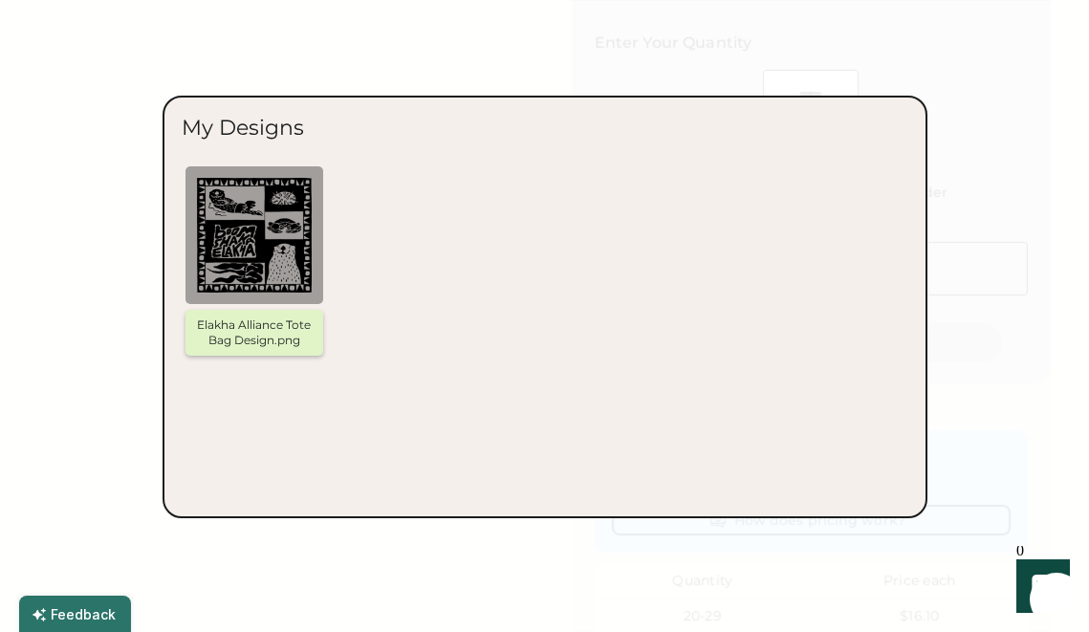
click at [270, 222] on img at bounding box center [254, 235] width 115 height 115
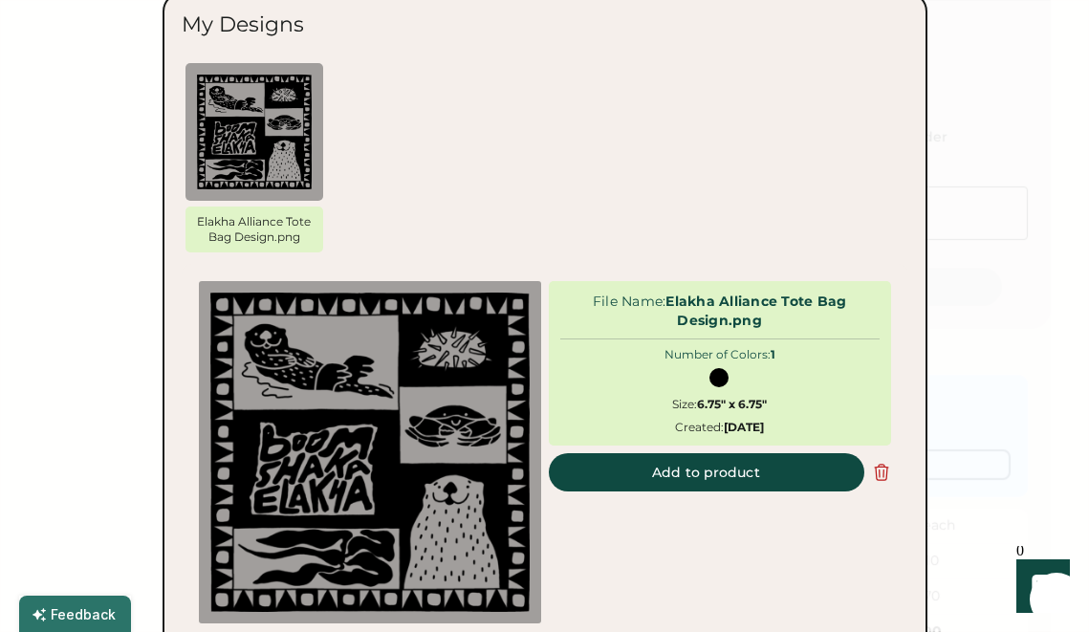
scroll to position [826, 0]
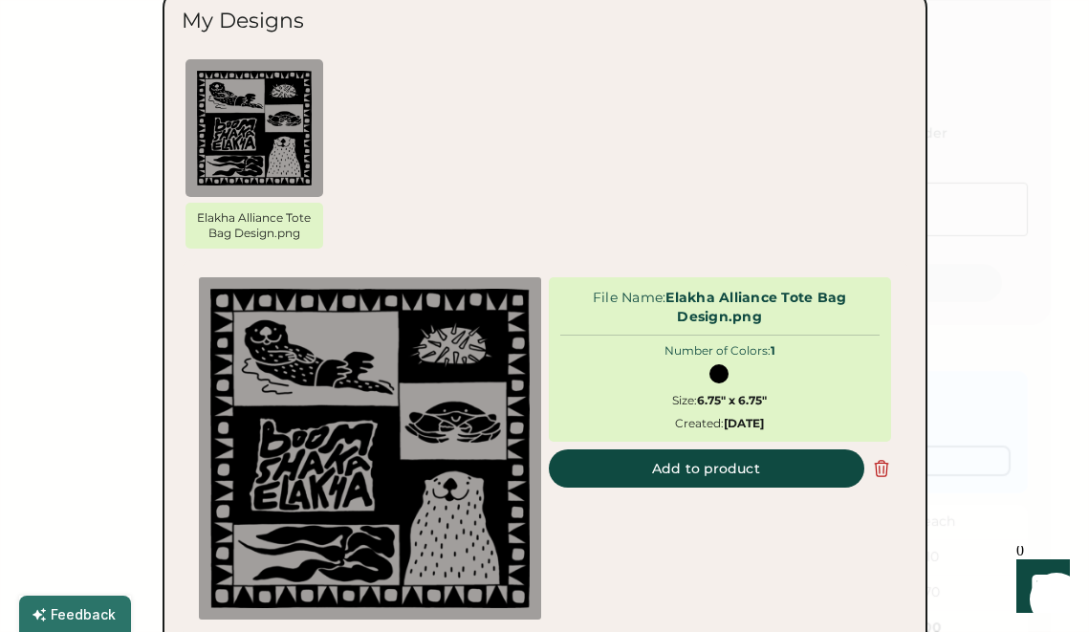
click at [633, 447] on div "File Name: Elakha Alliance Tote Bag Design.png Number of Colors: 1 Size: 6.75" …" at bounding box center [720, 448] width 342 height 342
click at [633, 473] on button "Add to product" at bounding box center [707, 468] width 316 height 38
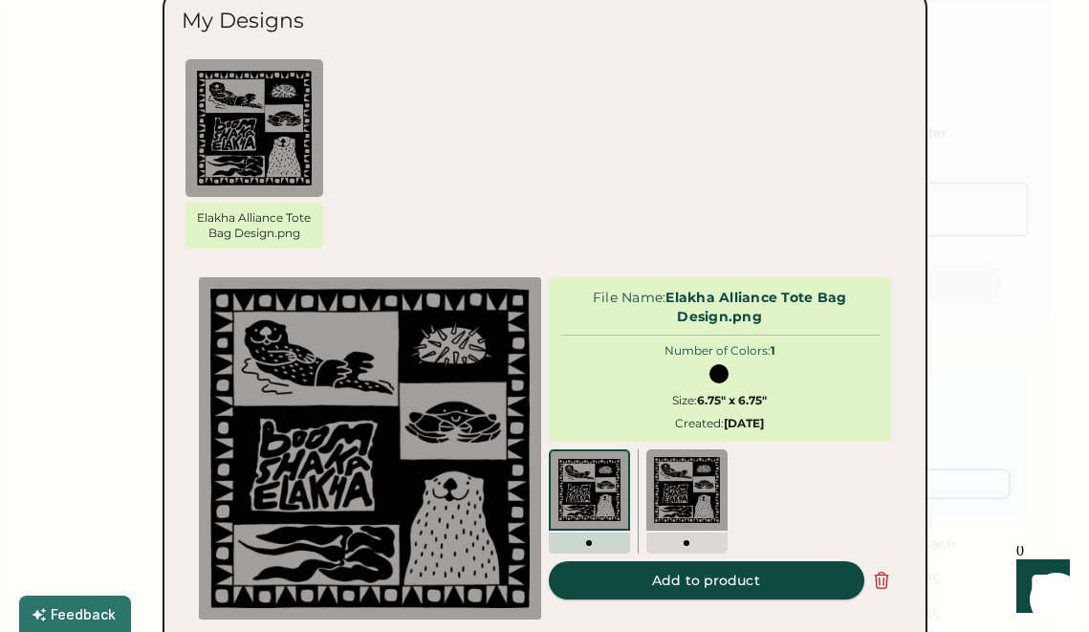
type input "****"
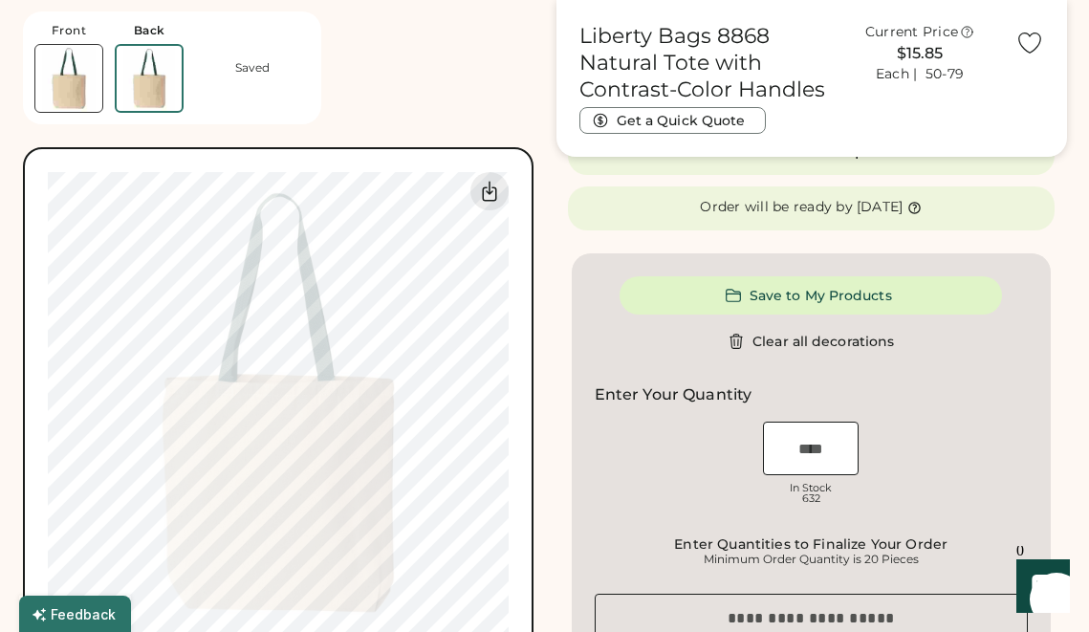
scroll to position [864, 0]
click at [75, 88] on img at bounding box center [68, 78] width 67 height 67
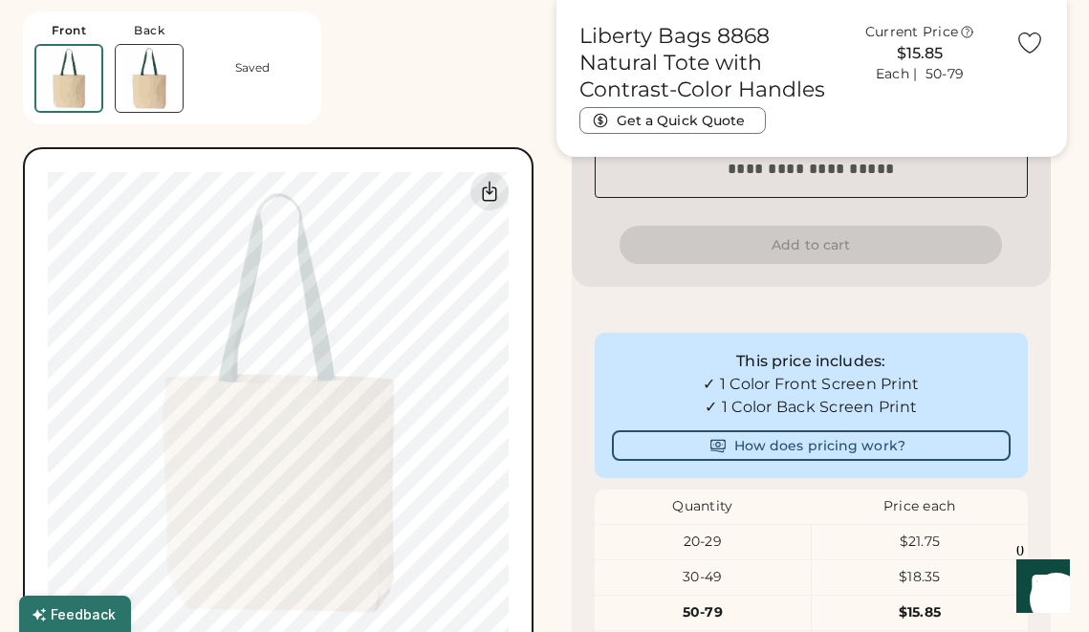
click at [129, 83] on img at bounding box center [149, 78] width 67 height 67
click at [64, 75] on img at bounding box center [68, 78] width 67 height 67
type input "****"
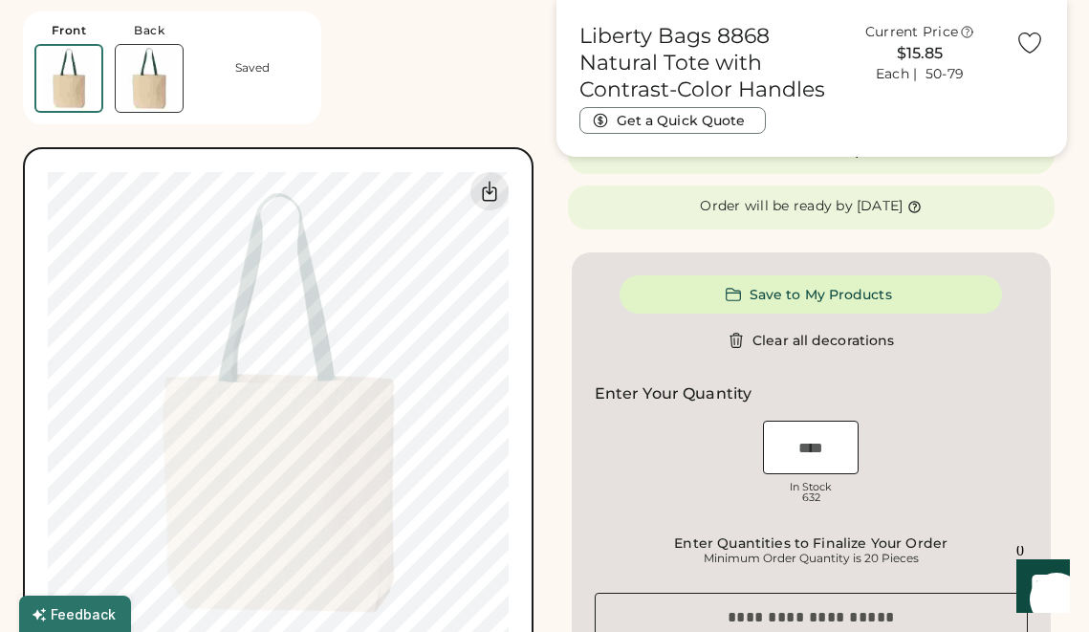
click at [143, 92] on img at bounding box center [149, 78] width 67 height 67
type input "****"
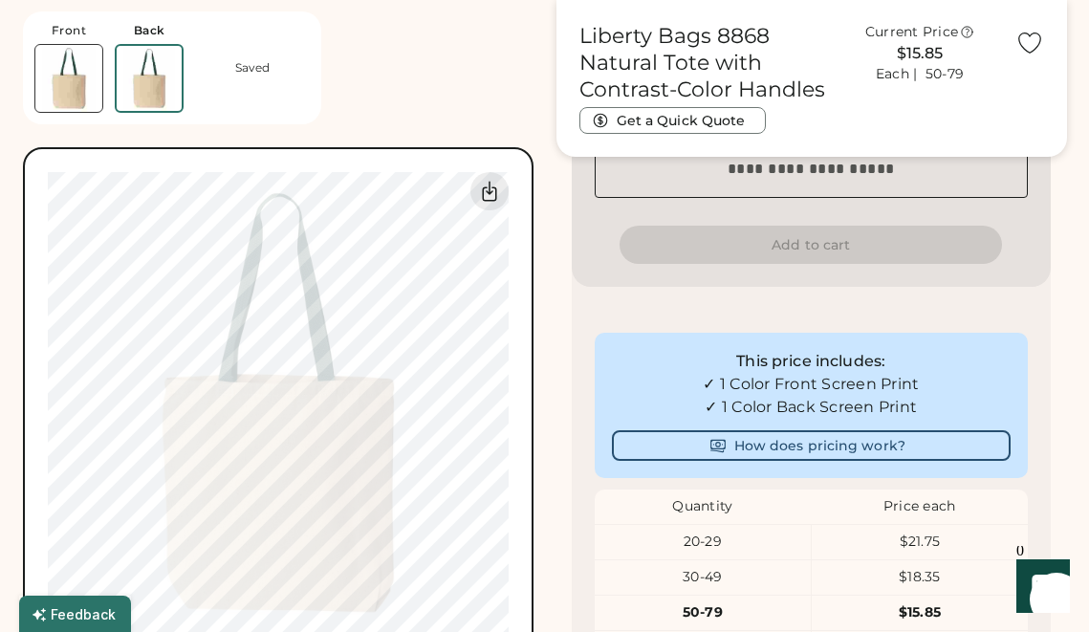
click at [77, 82] on img at bounding box center [68, 78] width 67 height 67
click at [120, 84] on img at bounding box center [149, 78] width 67 height 67
type input "****"
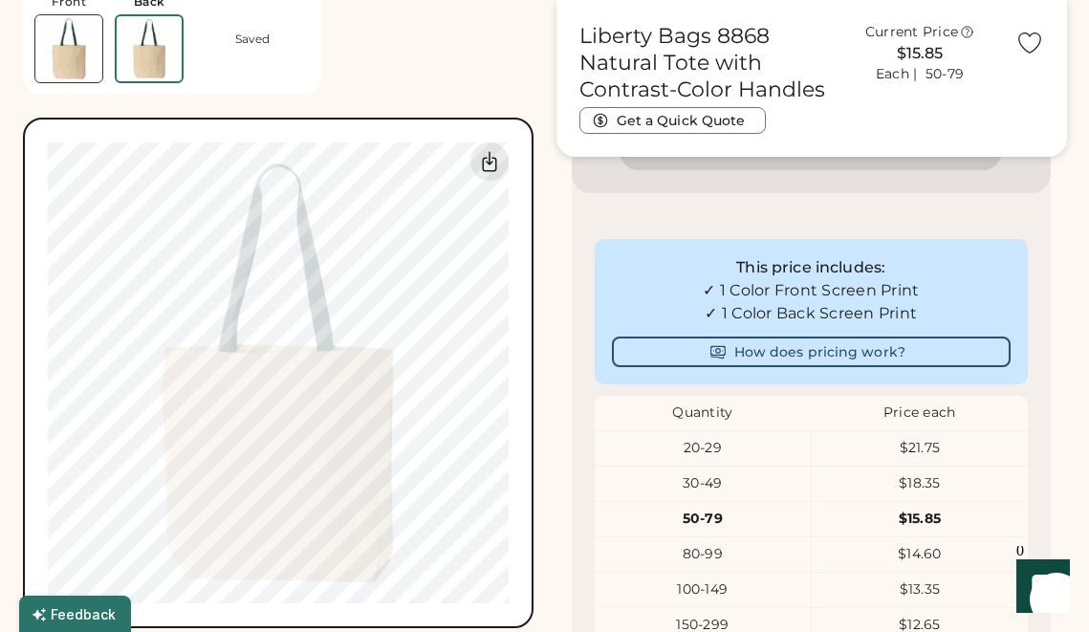
scroll to position [949, 0]
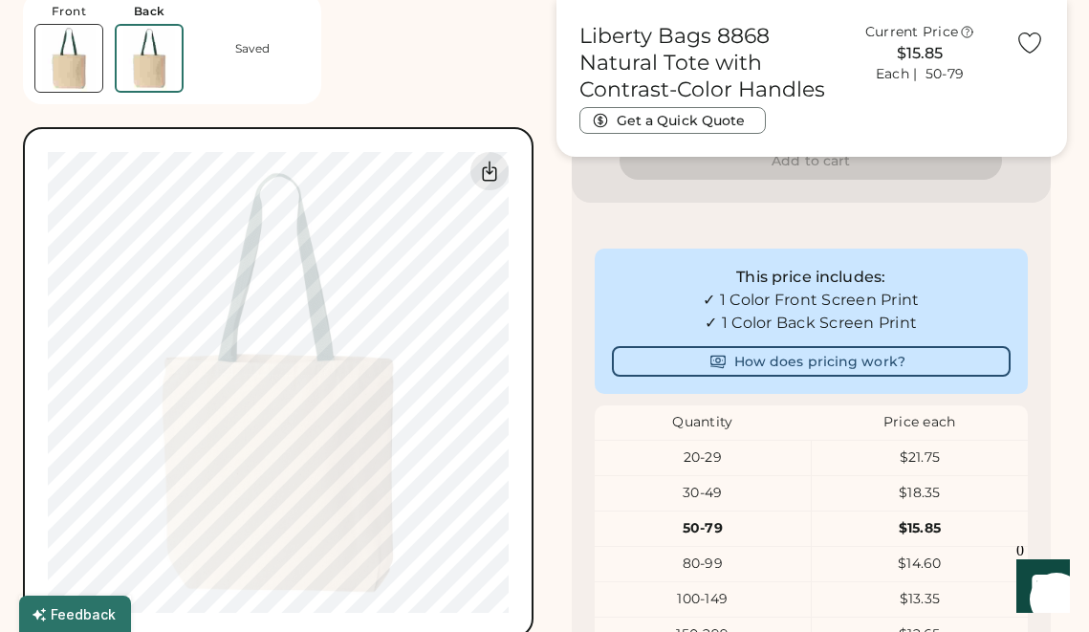
click at [158, 73] on img at bounding box center [149, 58] width 65 height 65
click at [67, 52] on img at bounding box center [68, 58] width 67 height 67
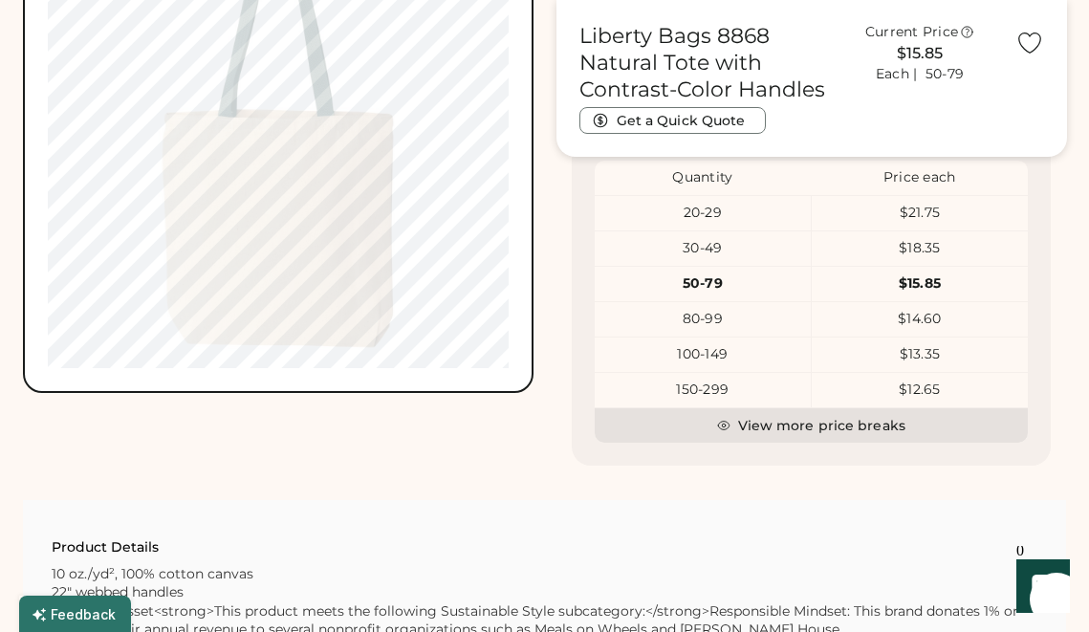
scroll to position [1202, 0]
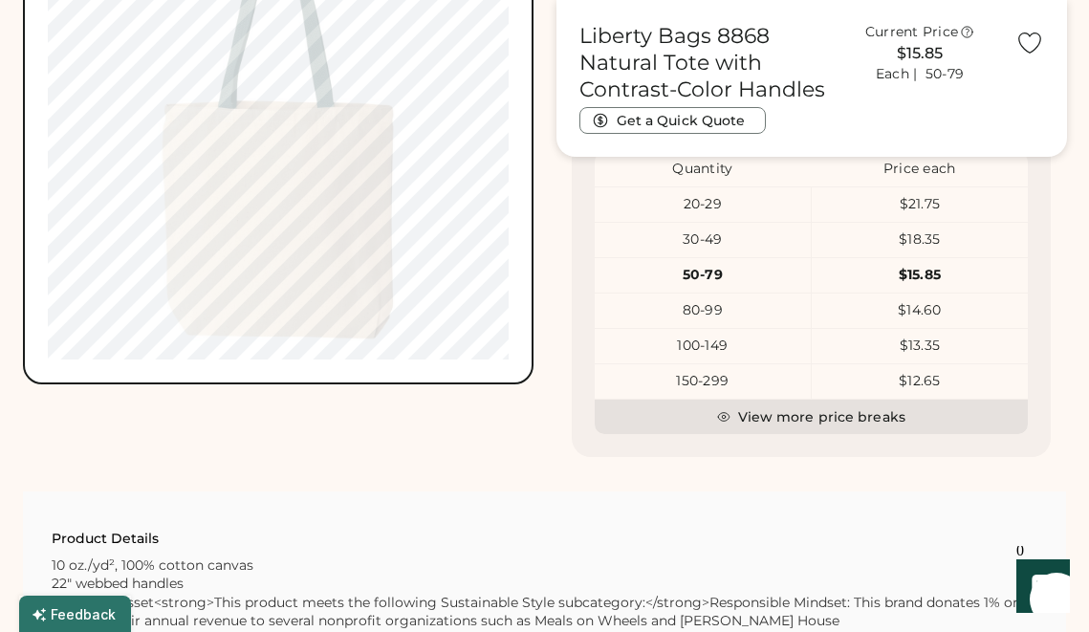
click at [694, 312] on div "80-99" at bounding box center [703, 310] width 216 height 19
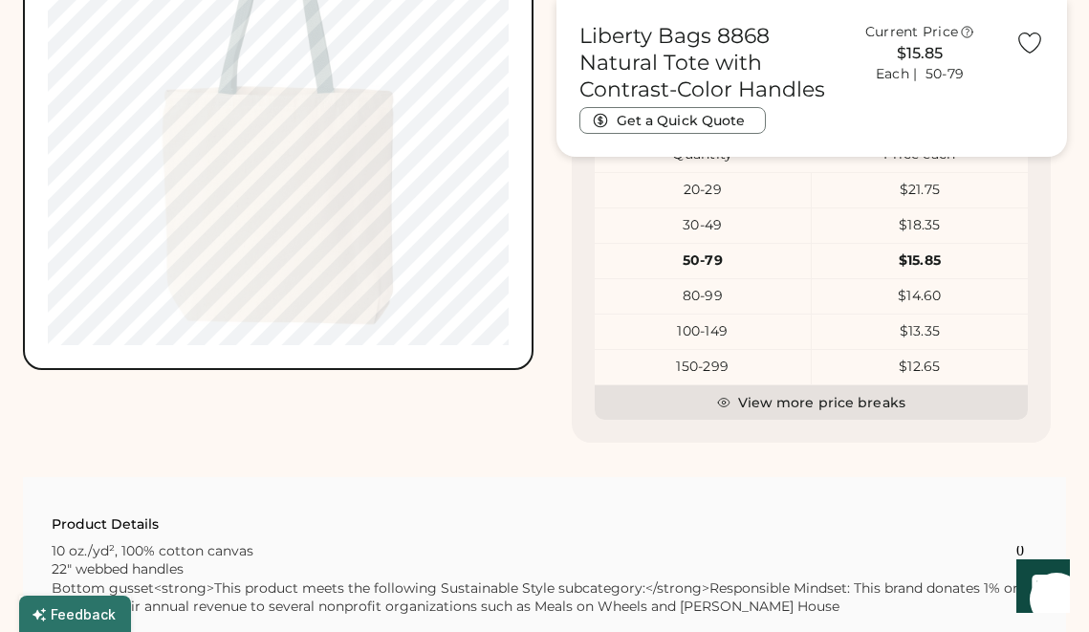
scroll to position [1222, 0]
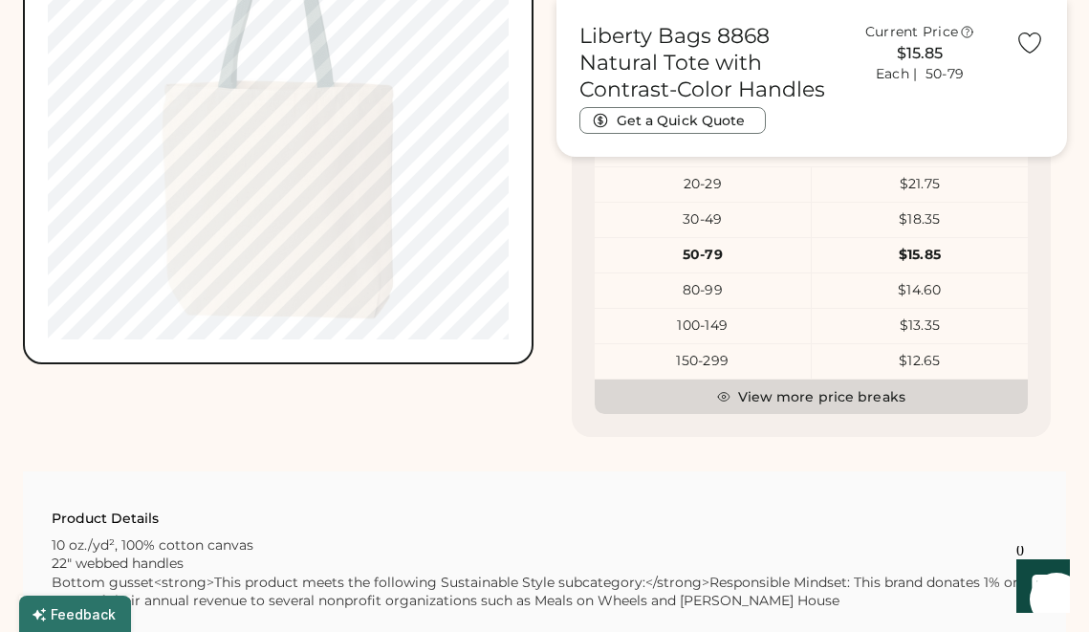
click at [775, 402] on button "View more price breaks" at bounding box center [812, 397] width 434 height 34
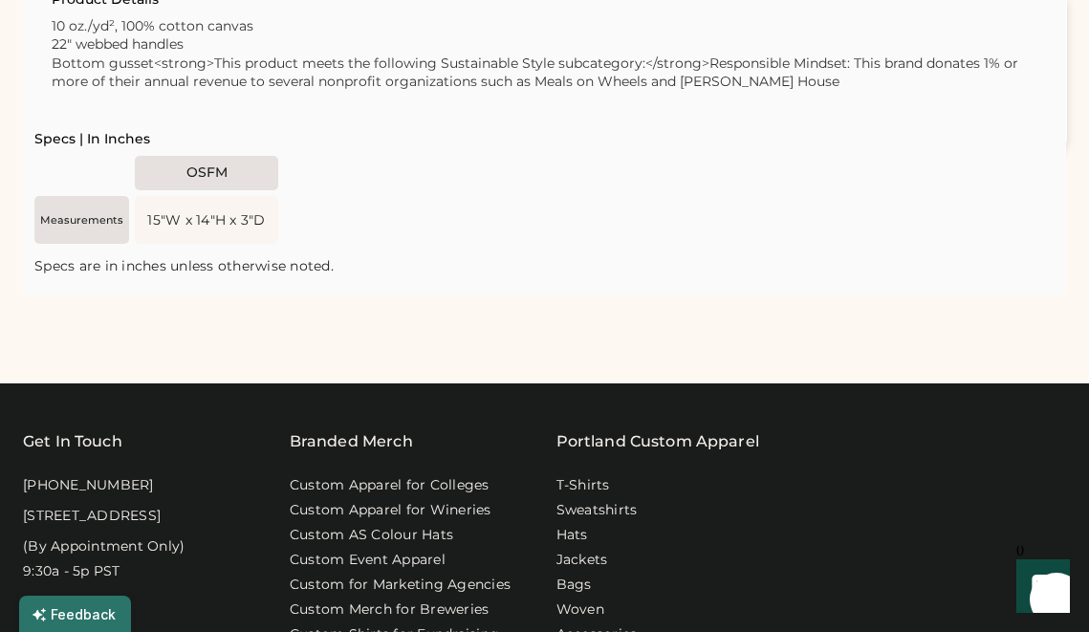
scroll to position [1969, 0]
